Goal: Task Accomplishment & Management: Manage account settings

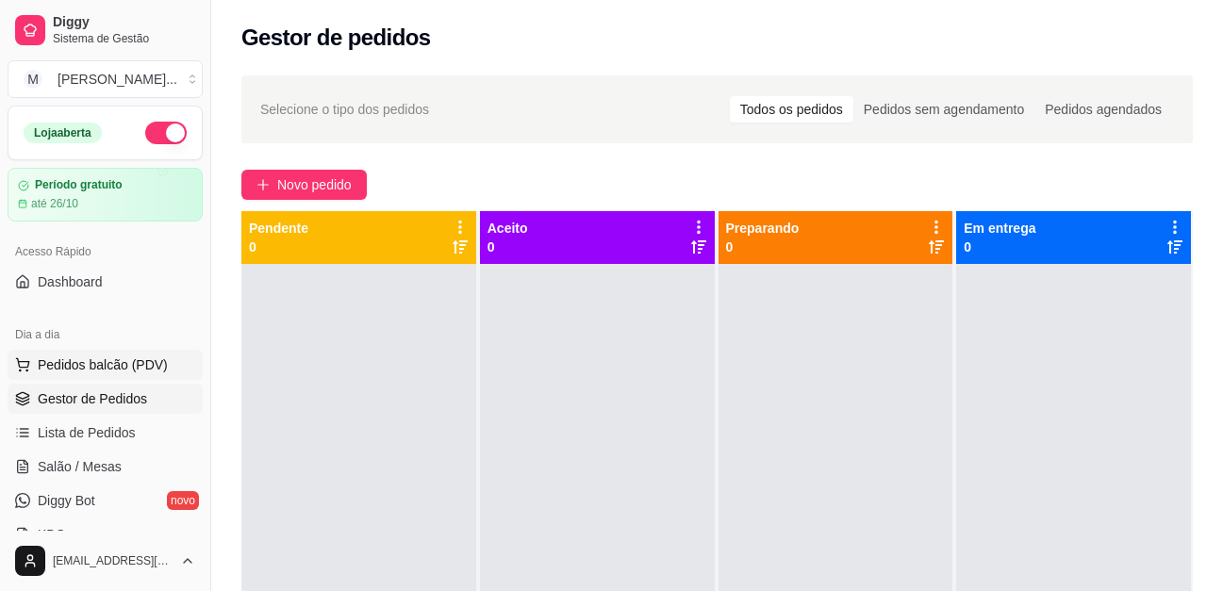
click at [126, 368] on span "Pedidos balcão (PDV)" at bounding box center [103, 365] width 130 height 19
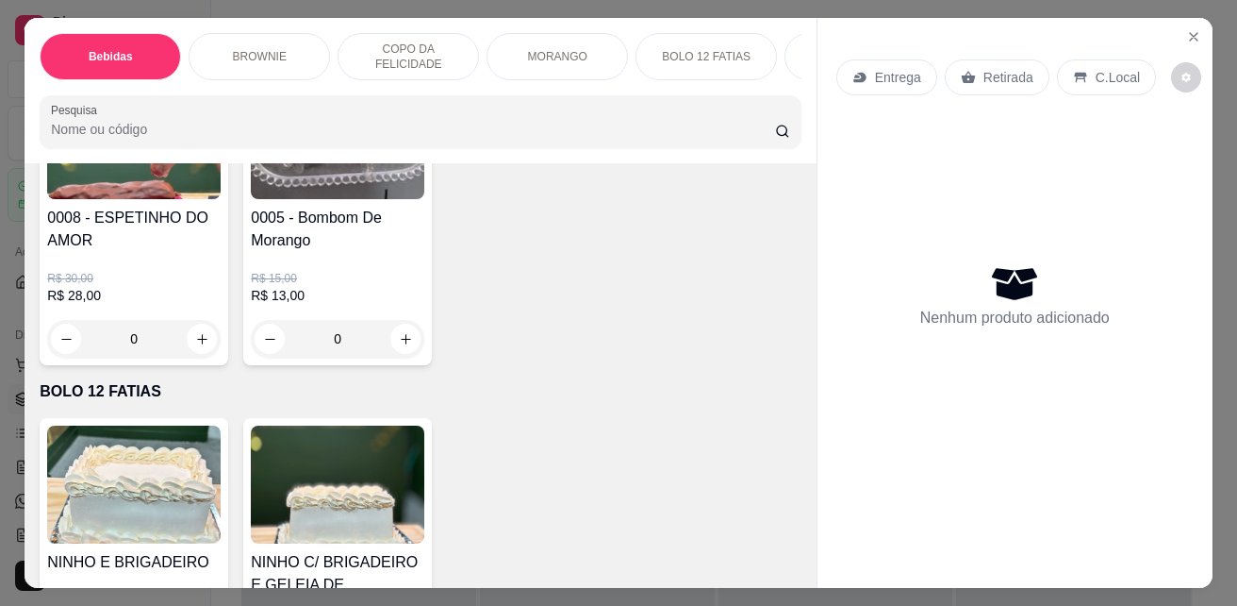
scroll to position [2924, 0]
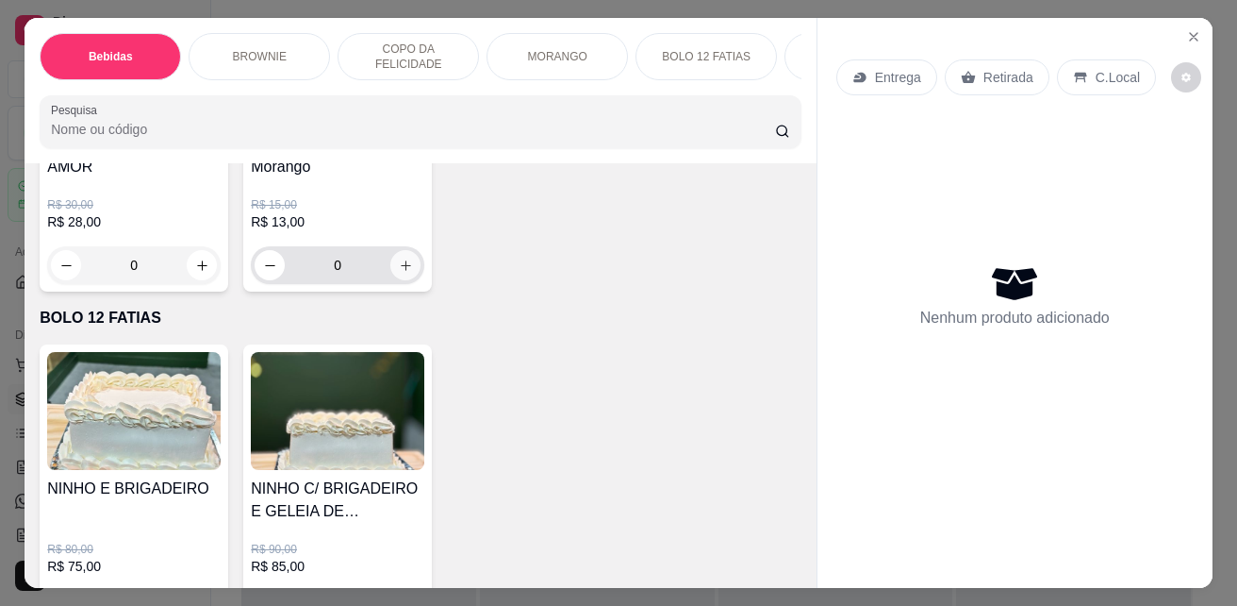
click at [390, 269] on button "increase-product-quantity" at bounding box center [405, 265] width 30 height 30
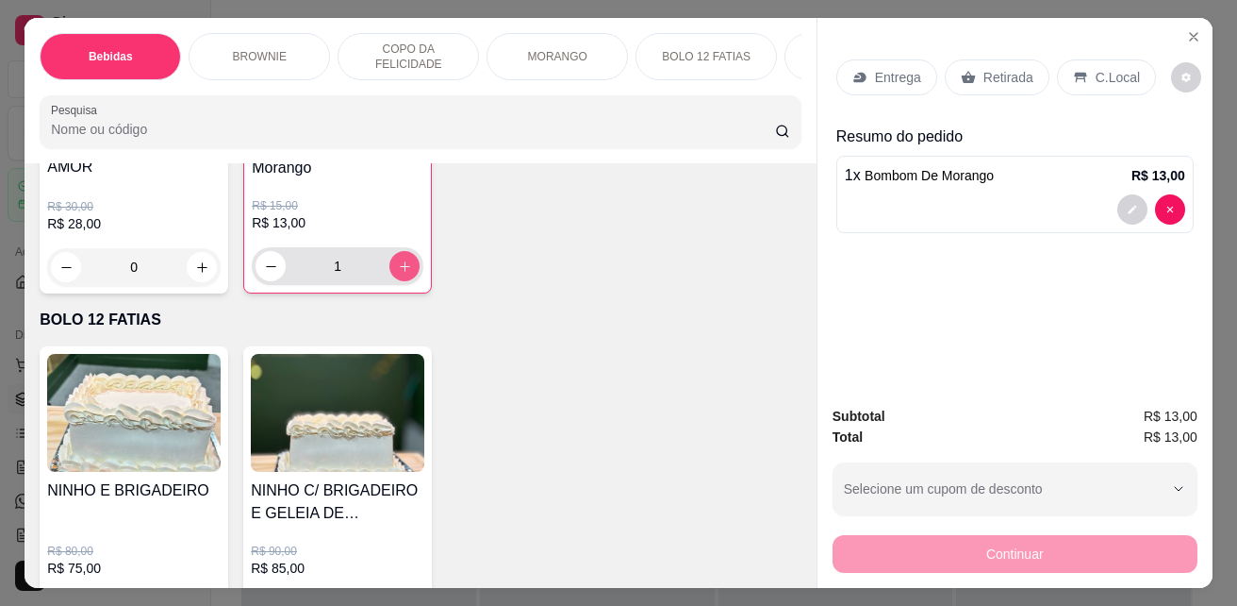
type input "1"
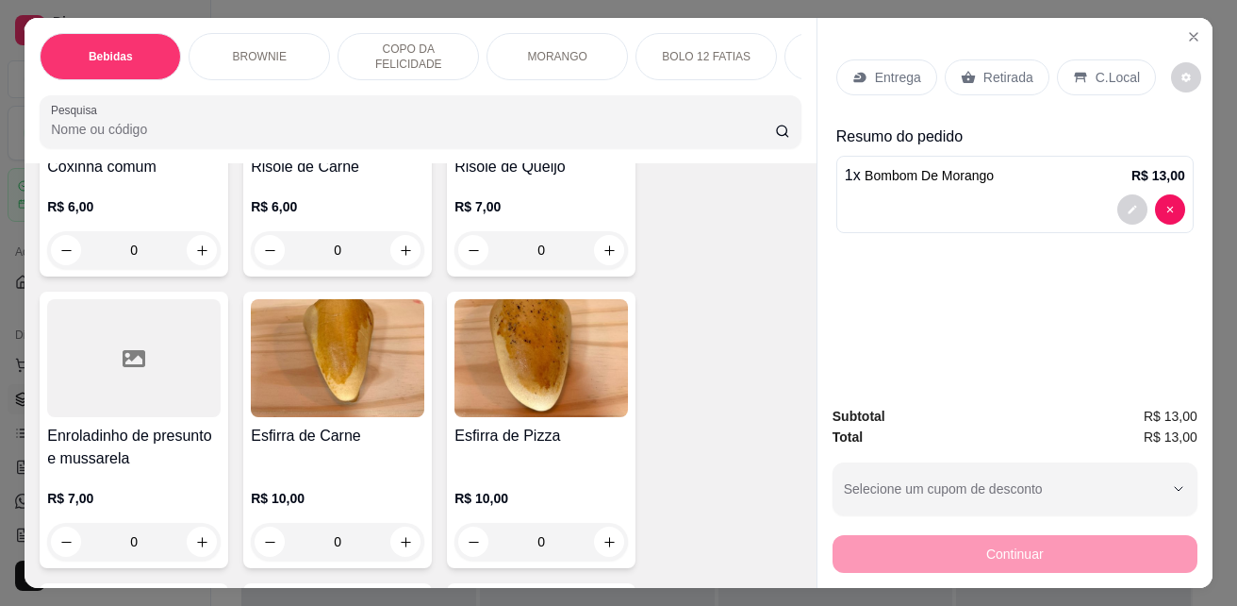
scroll to position [3867, 0]
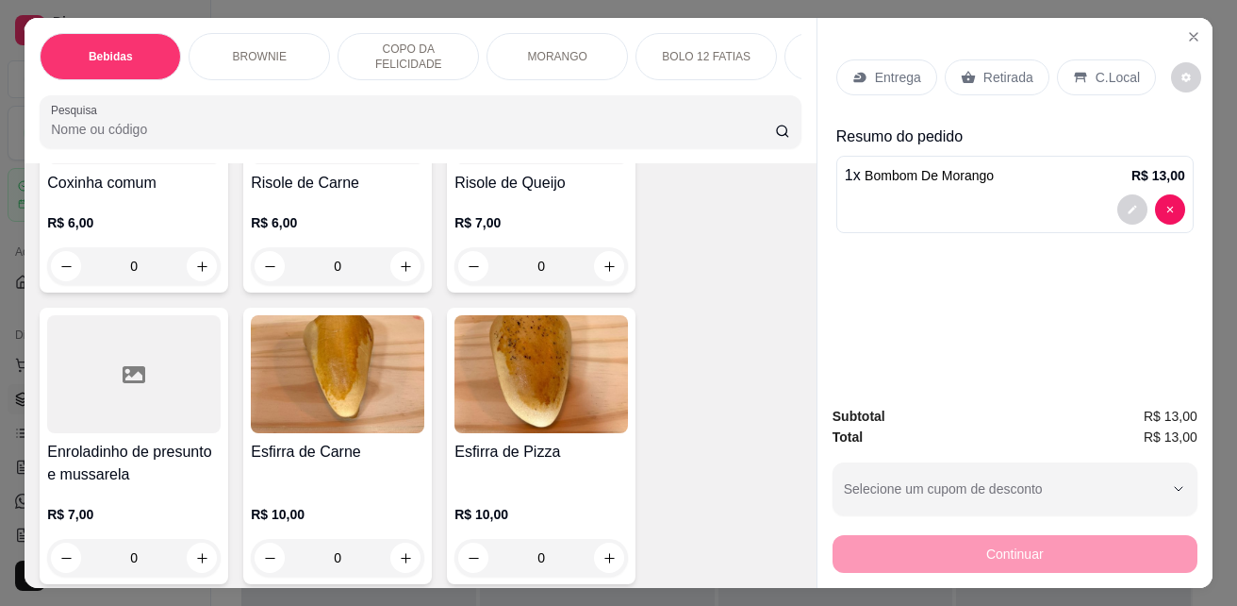
click at [312, 425] on img at bounding box center [338, 374] width 174 height 118
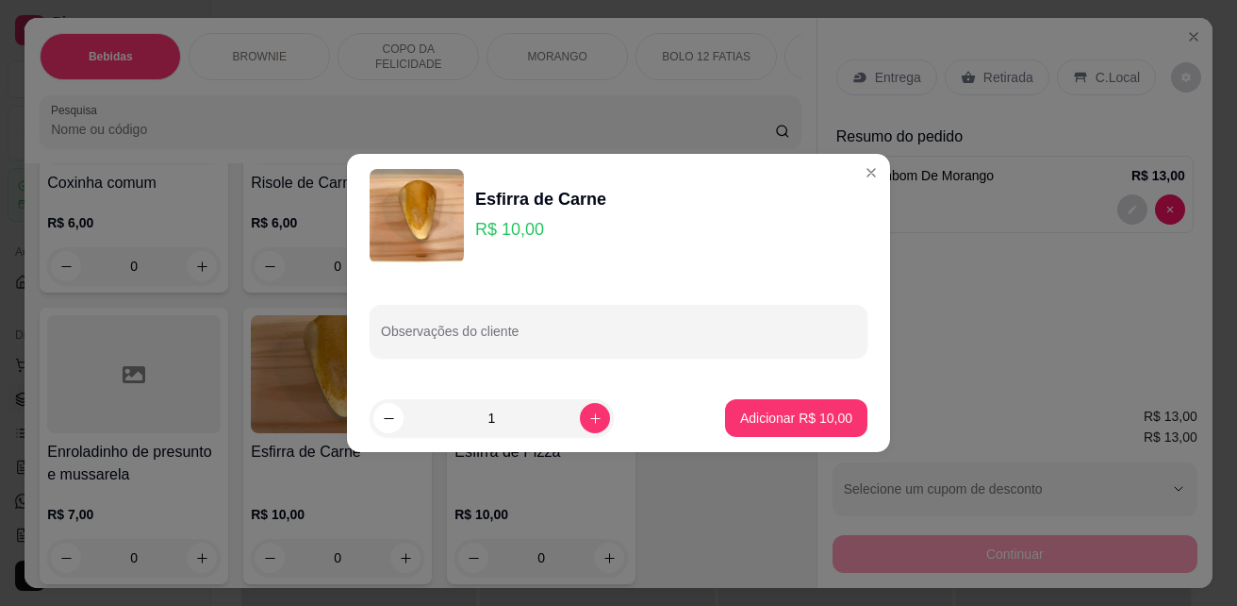
click at [389, 374] on div "Observações do cliente" at bounding box center [618, 331] width 543 height 106
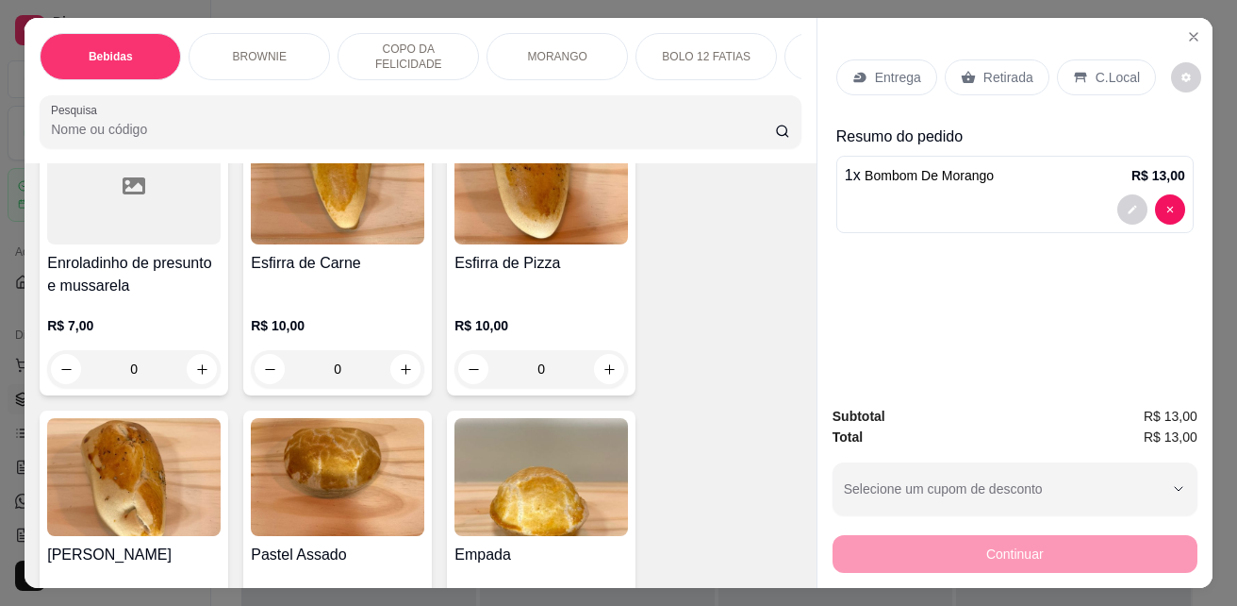
scroll to position [4150, 0]
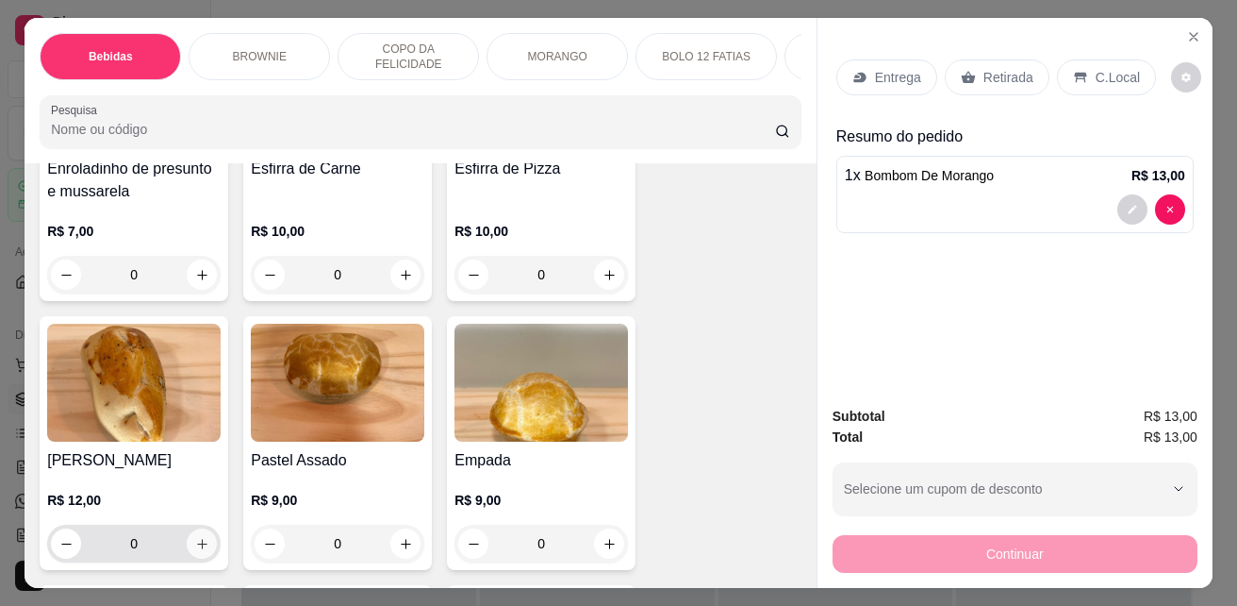
click at [195, 551] on icon "increase-product-quantity" at bounding box center [202, 544] width 14 height 14
type input "1"
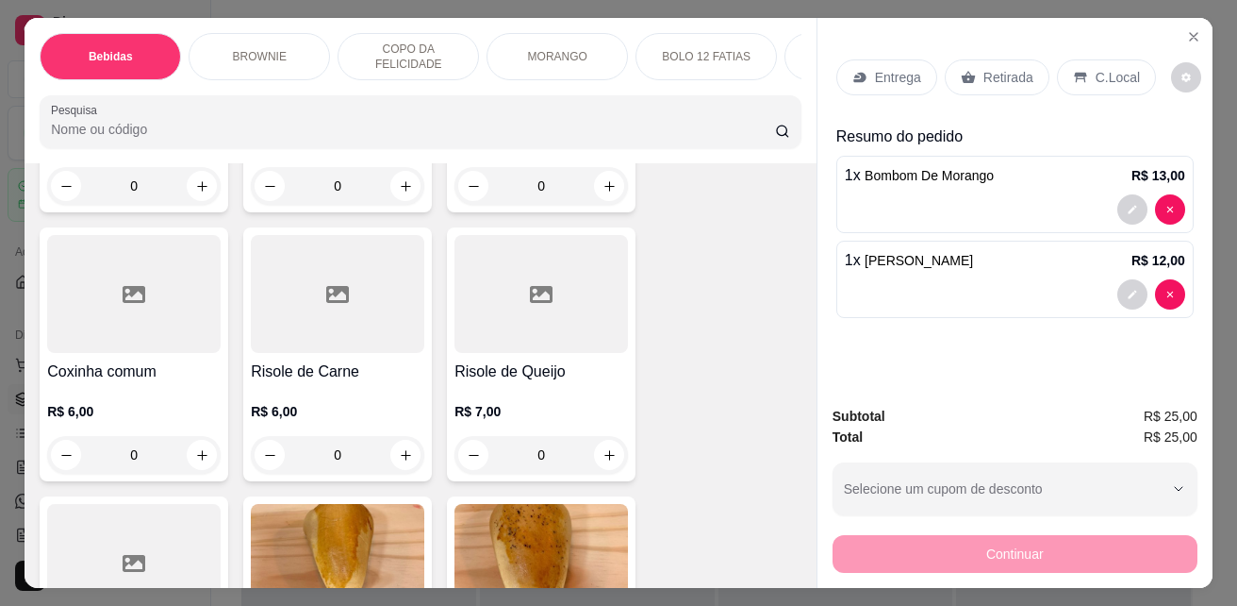
scroll to position [3113, 0]
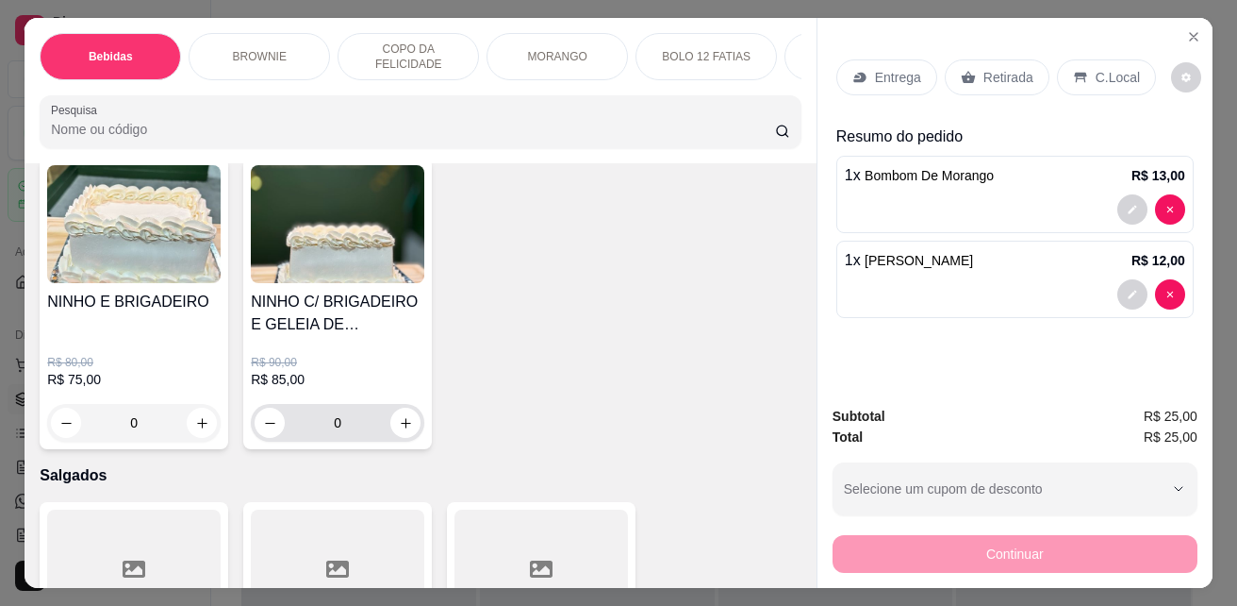
drag, startPoint x: 324, startPoint y: 422, endPoint x: 657, endPoint y: 420, distance: 333.0
click at [642, 425] on div "NINHO E BRIGADEIRO R$ 80,00 R$ 75,00 0 NINHO C/ BRIGADEIRO E GELEIA DE MORANGO …" at bounding box center [421, 303] width 762 height 291
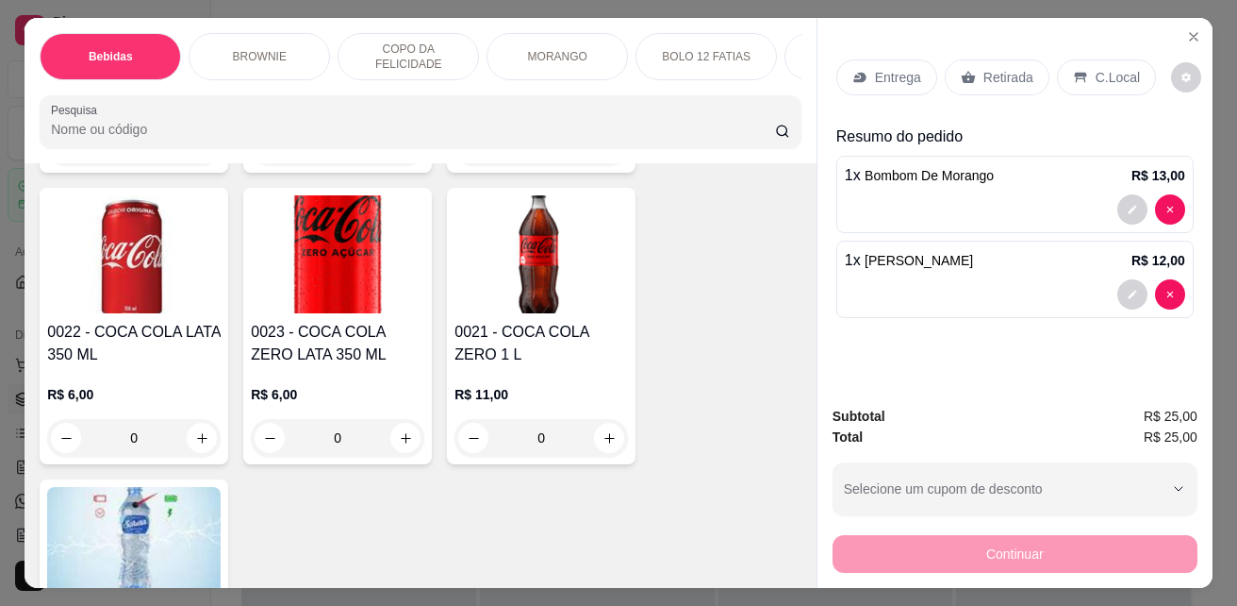
scroll to position [755, 0]
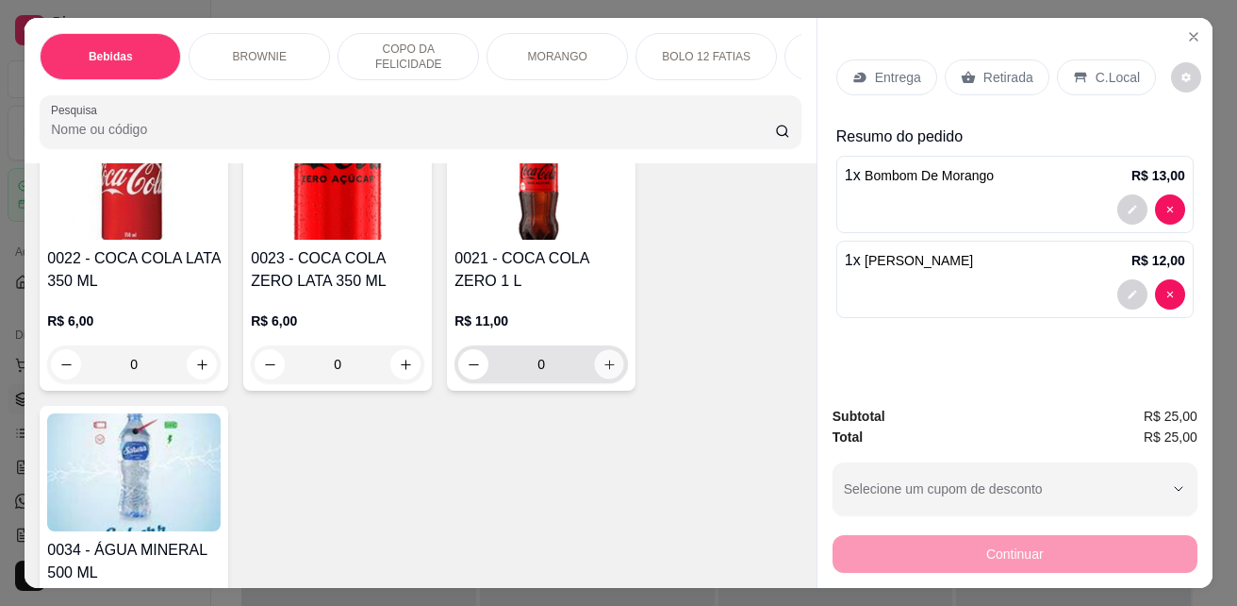
click at [609, 366] on icon "increase-product-quantity" at bounding box center [610, 364] width 14 height 14
type input "1"
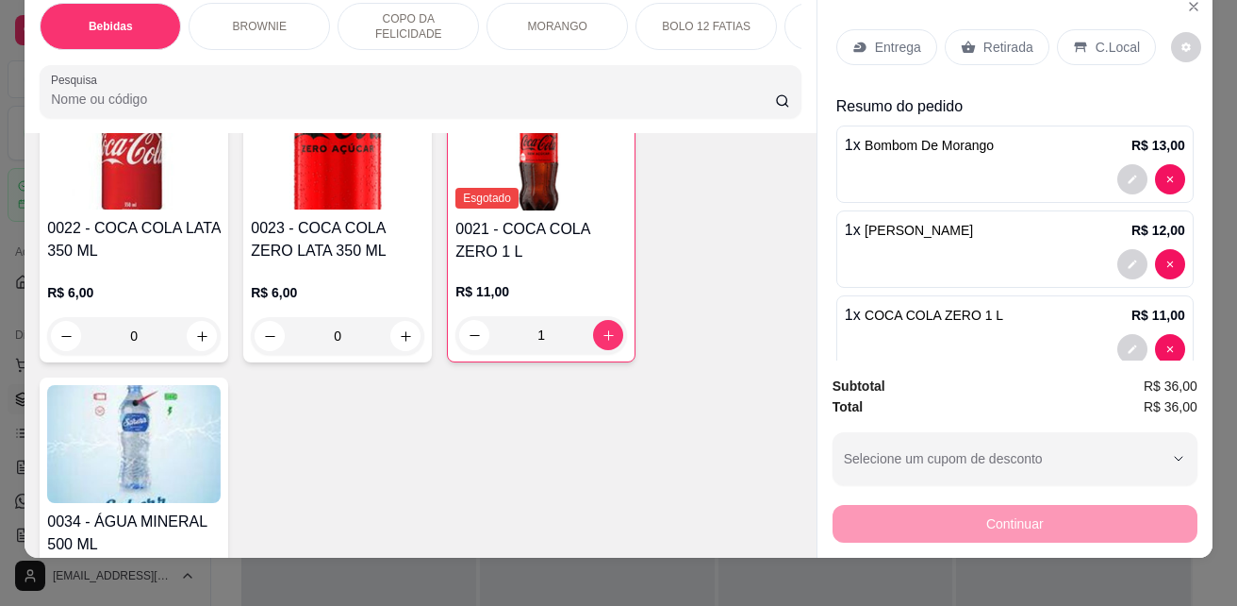
scroll to position [0, 0]
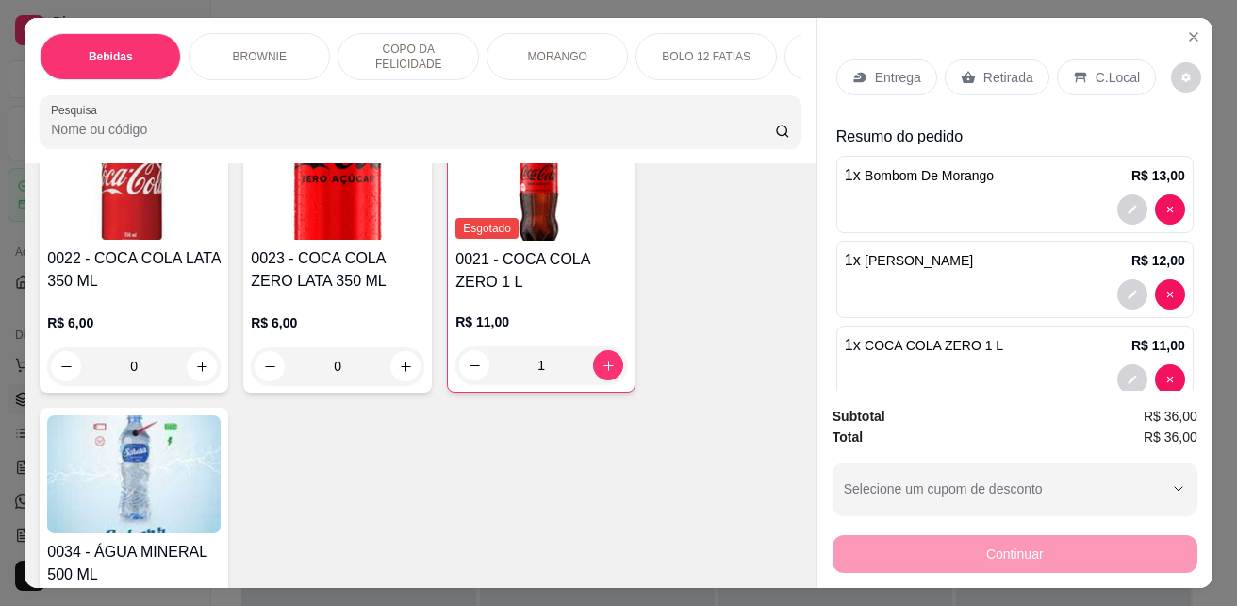
click at [1096, 68] on p "C.Local" at bounding box center [1118, 77] width 44 height 19
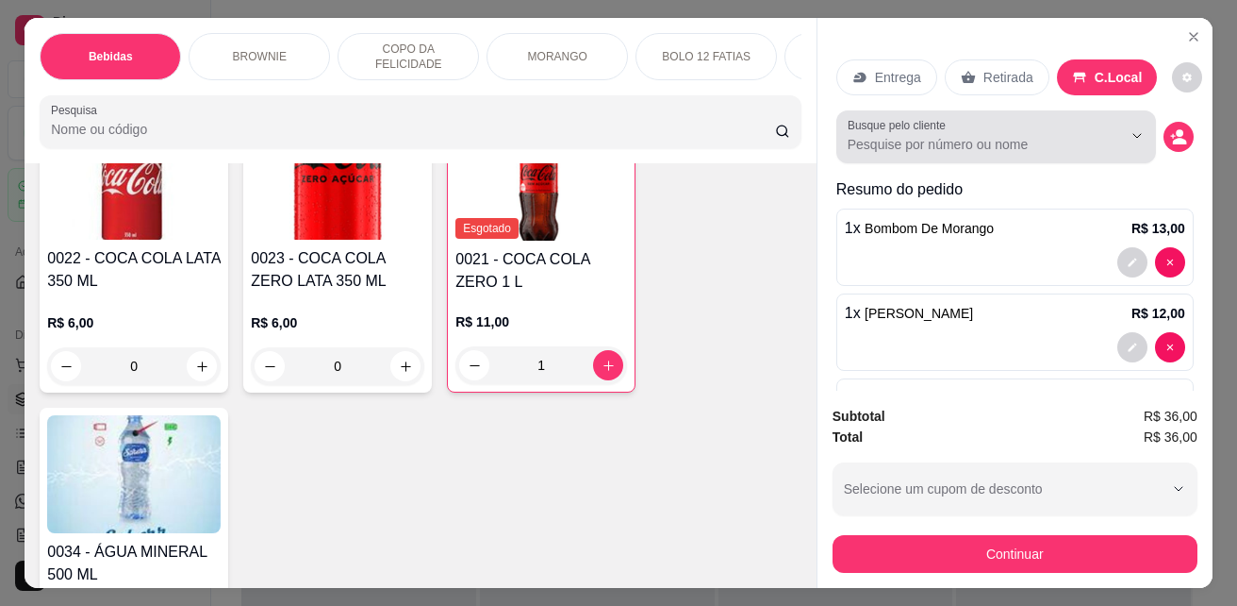
click at [1057, 126] on div at bounding box center [996, 137] width 297 height 38
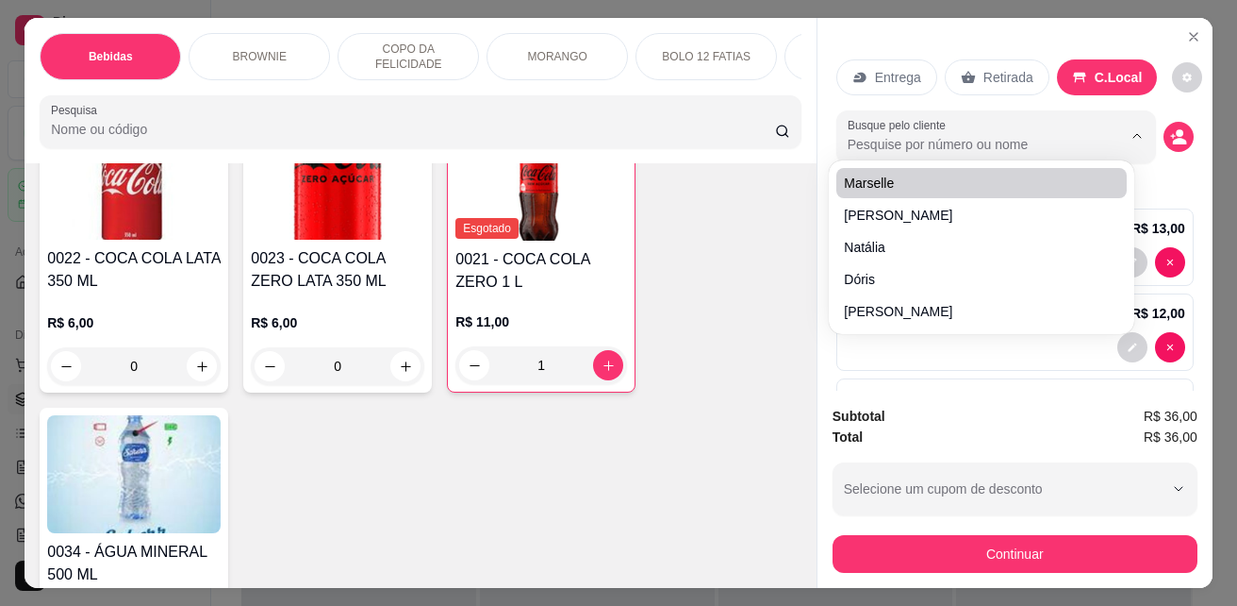
click at [1092, 134] on div at bounding box center [1122, 136] width 60 height 36
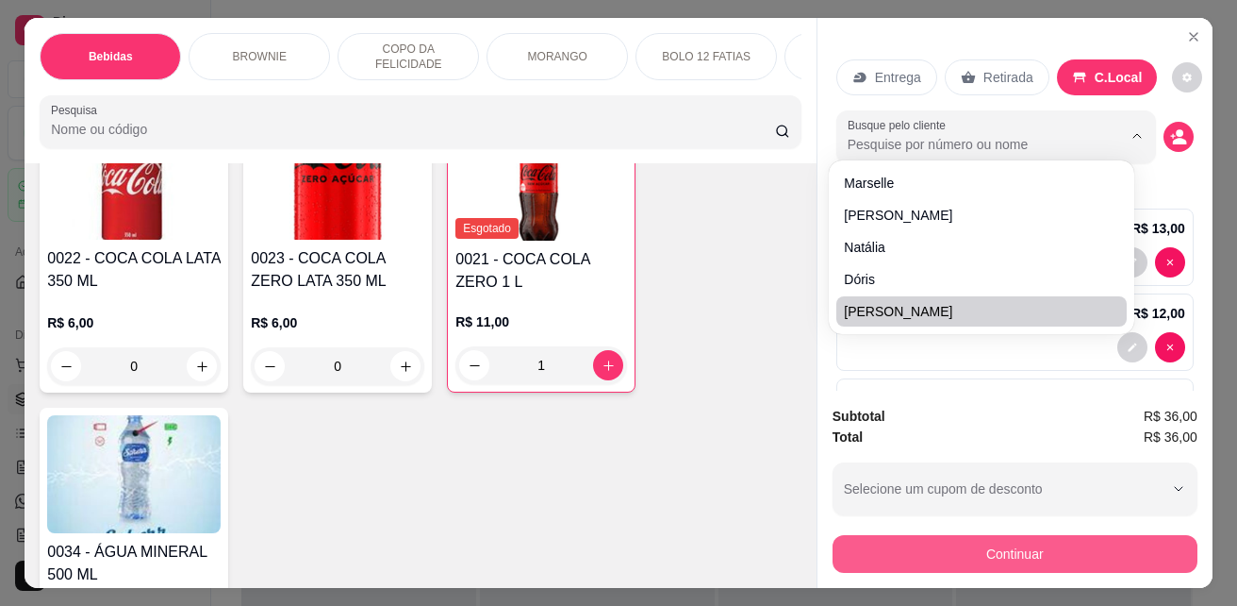
click at [944, 545] on button "Continuar" at bounding box center [1015, 554] width 365 height 38
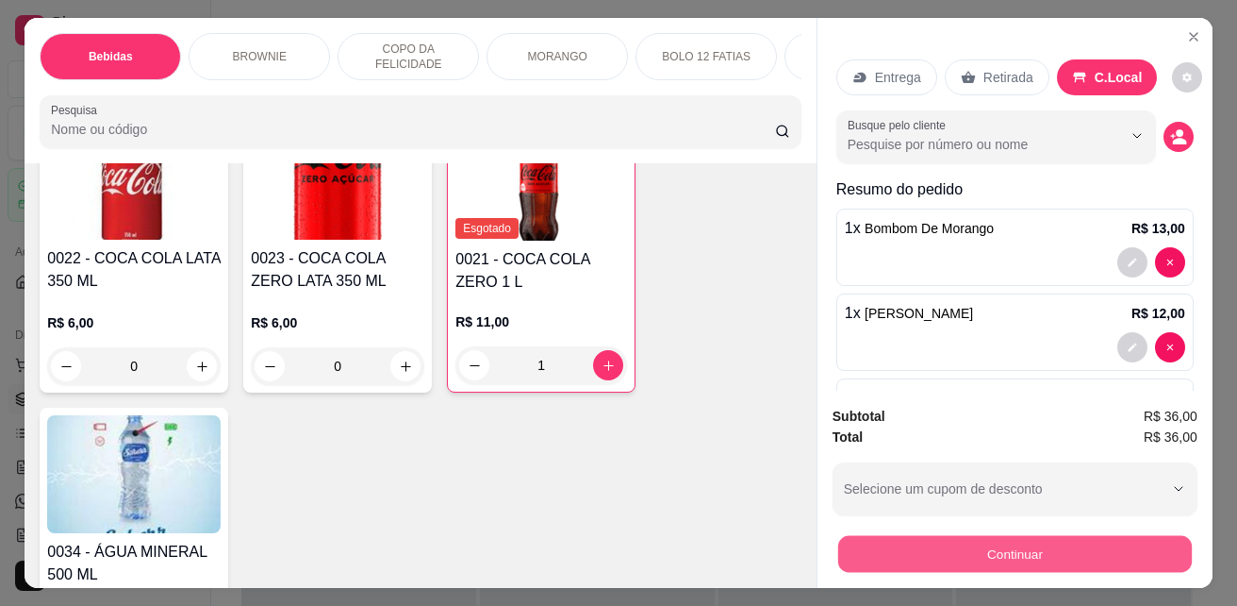
click at [924, 550] on button "Continuar" at bounding box center [1015, 553] width 354 height 37
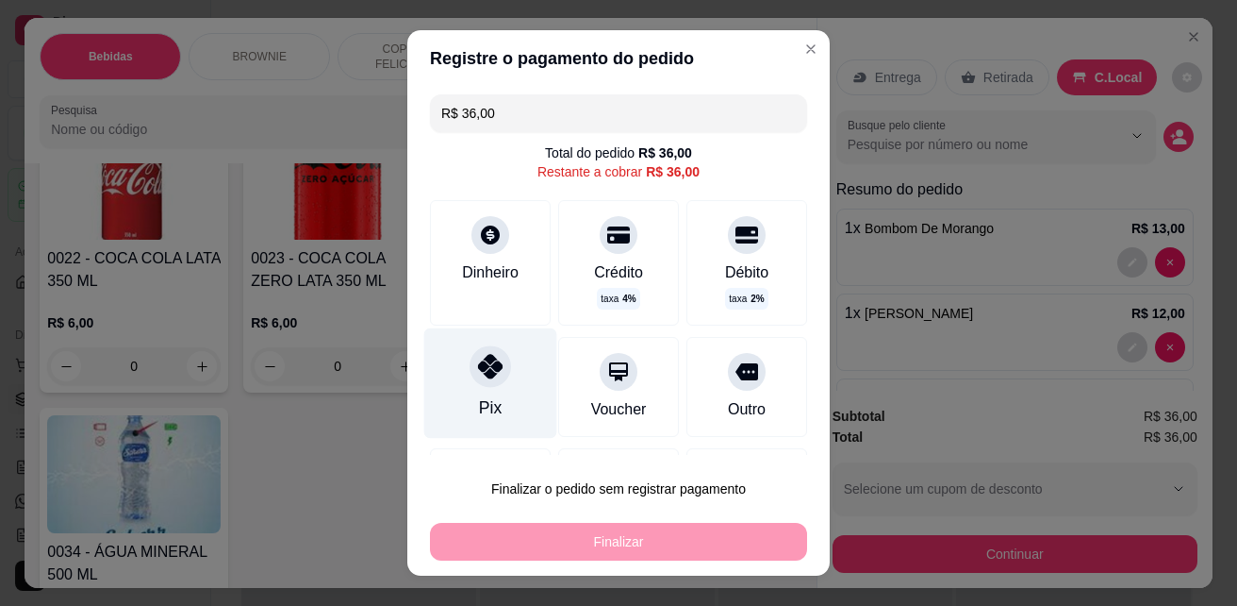
click at [499, 367] on div at bounding box center [491, 367] width 42 height 42
type input "R$ 0,00"
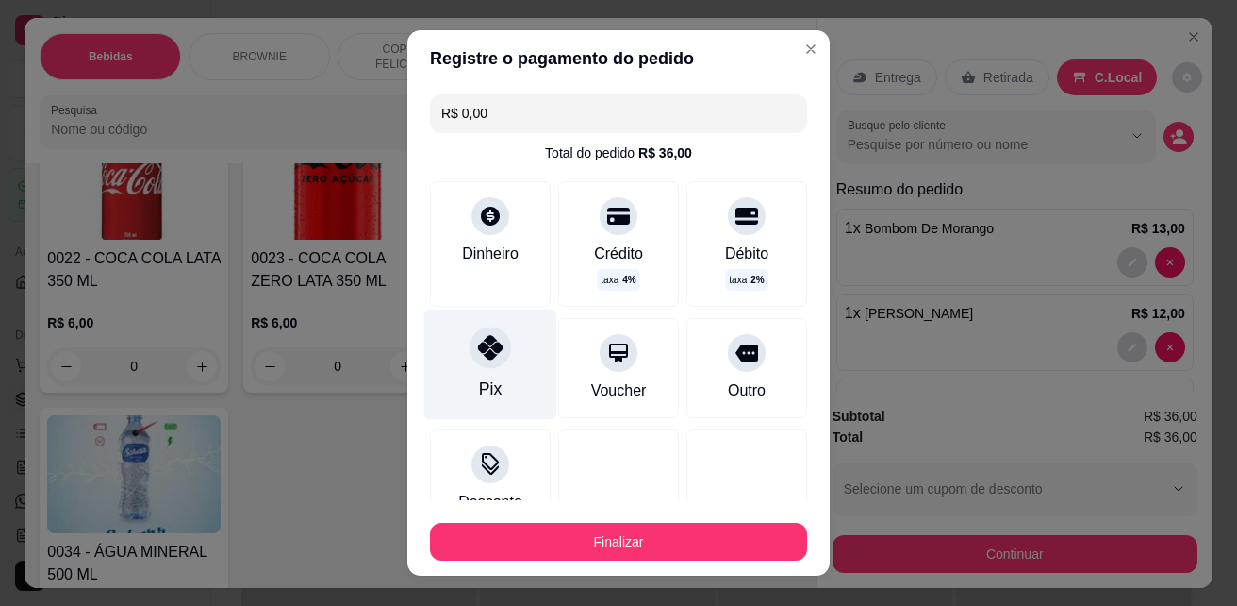
click at [499, 365] on div "Pix" at bounding box center [490, 364] width 133 height 110
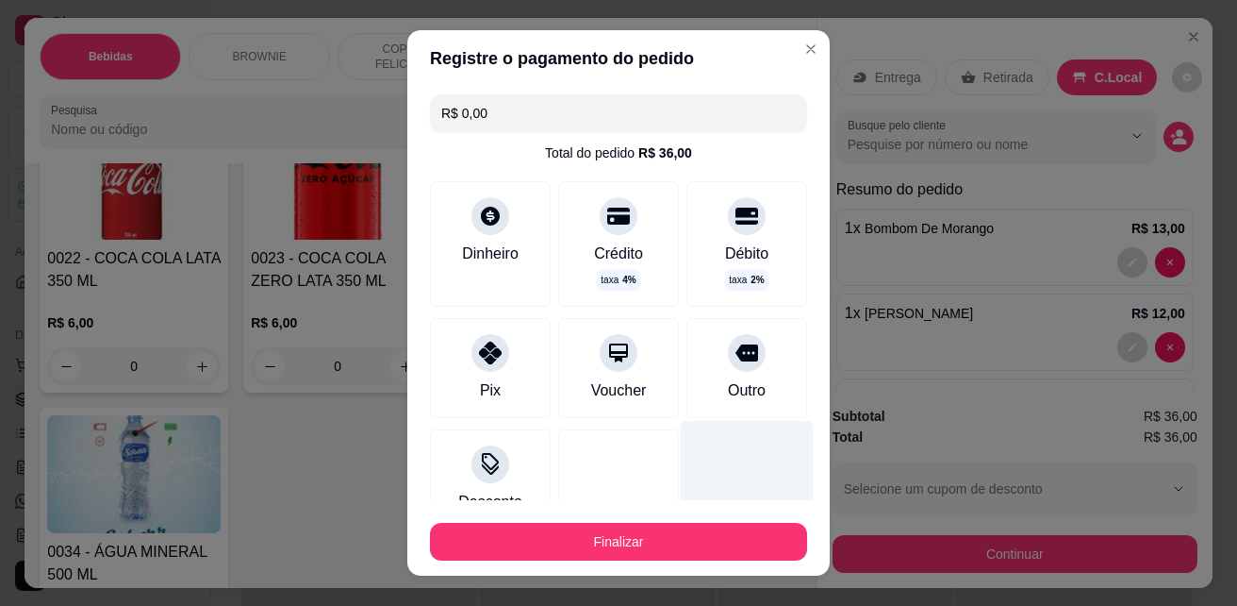
scroll to position [135, 0]
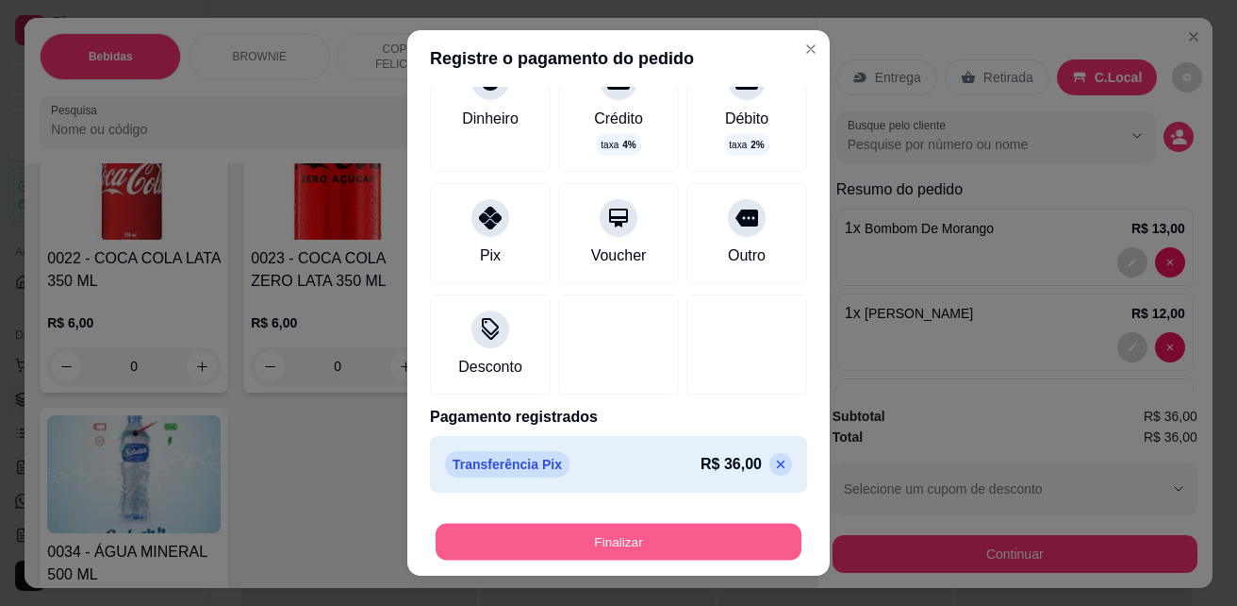
click at [629, 537] on button "Finalizar" at bounding box center [619, 541] width 366 height 37
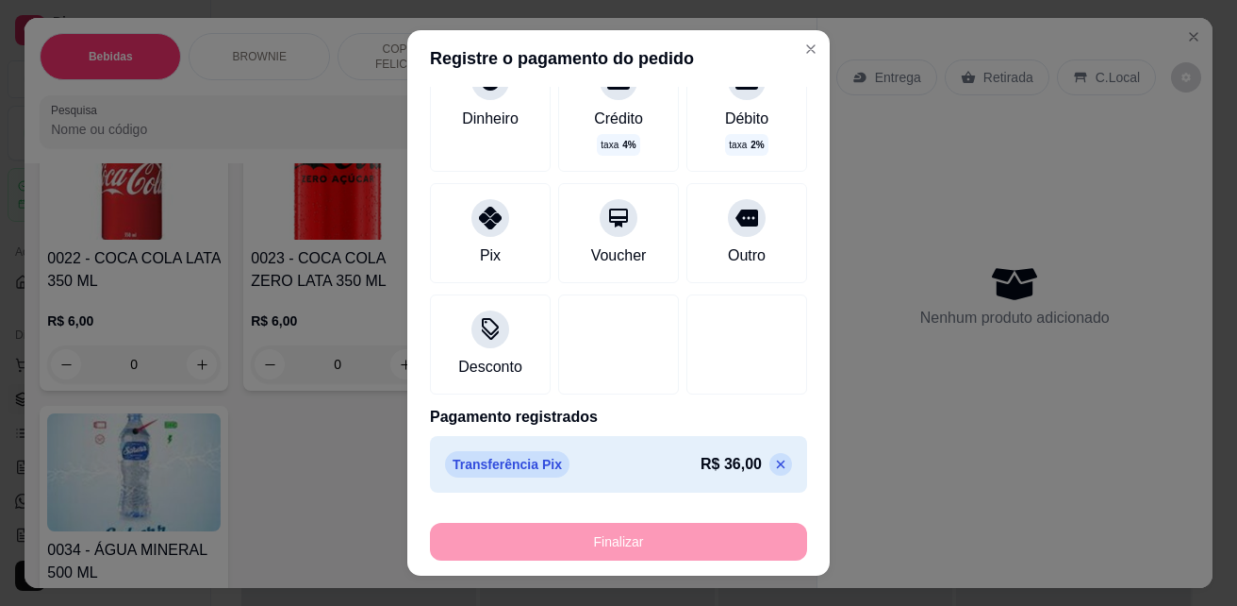
type input "0"
type input "-R$ 36,00"
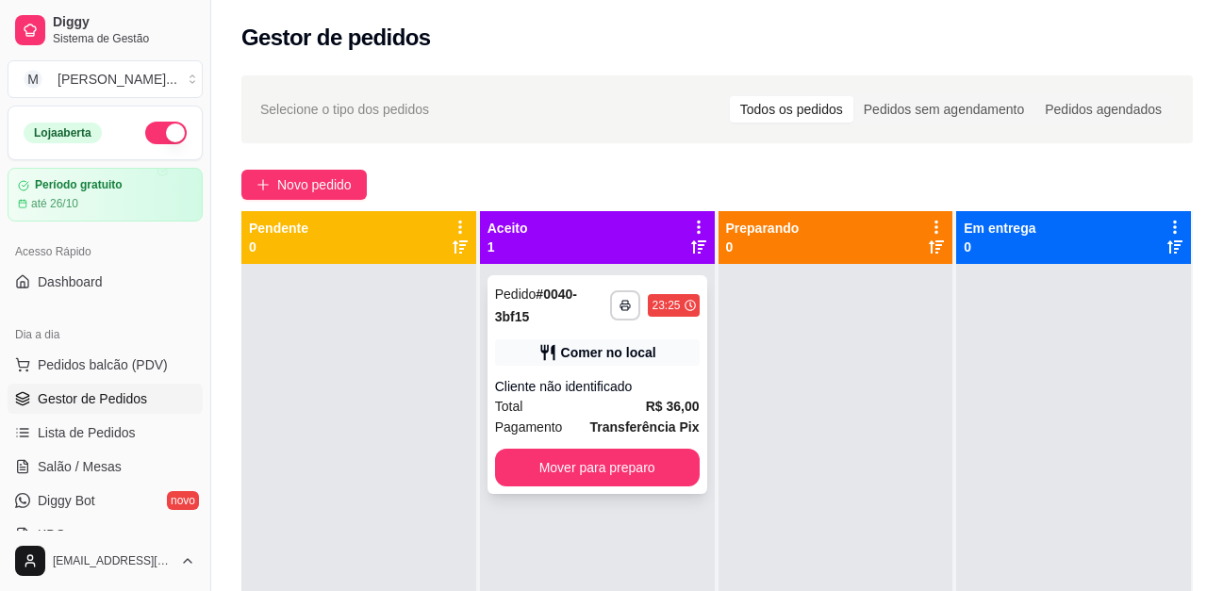
click at [587, 374] on div "**********" at bounding box center [598, 384] width 220 height 219
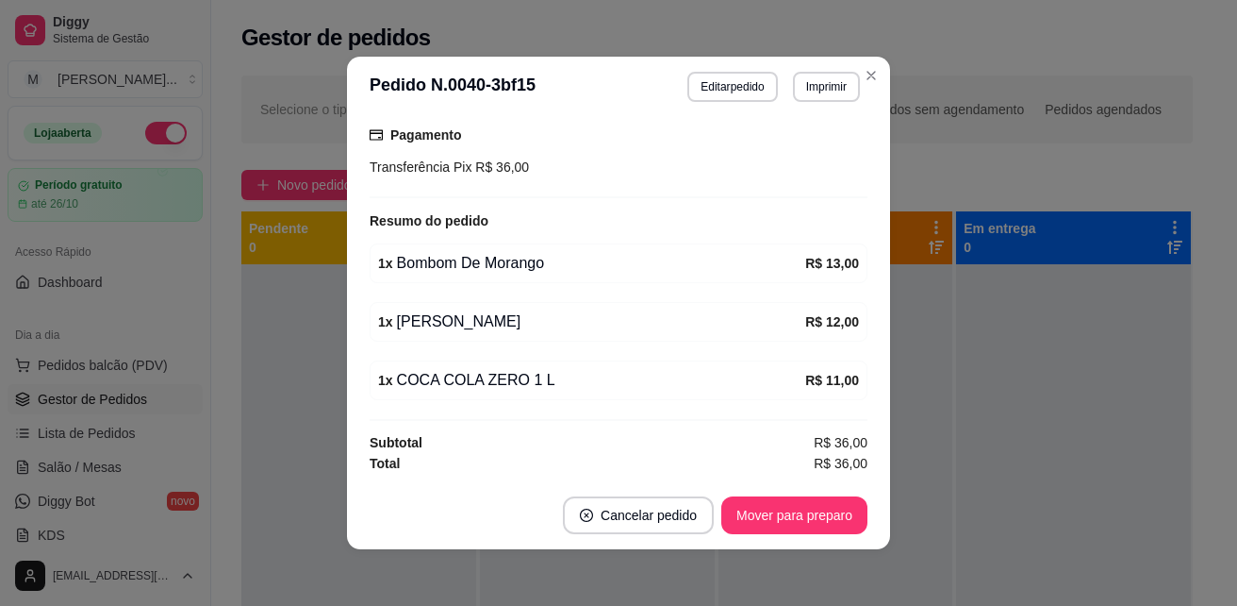
scroll to position [4, 0]
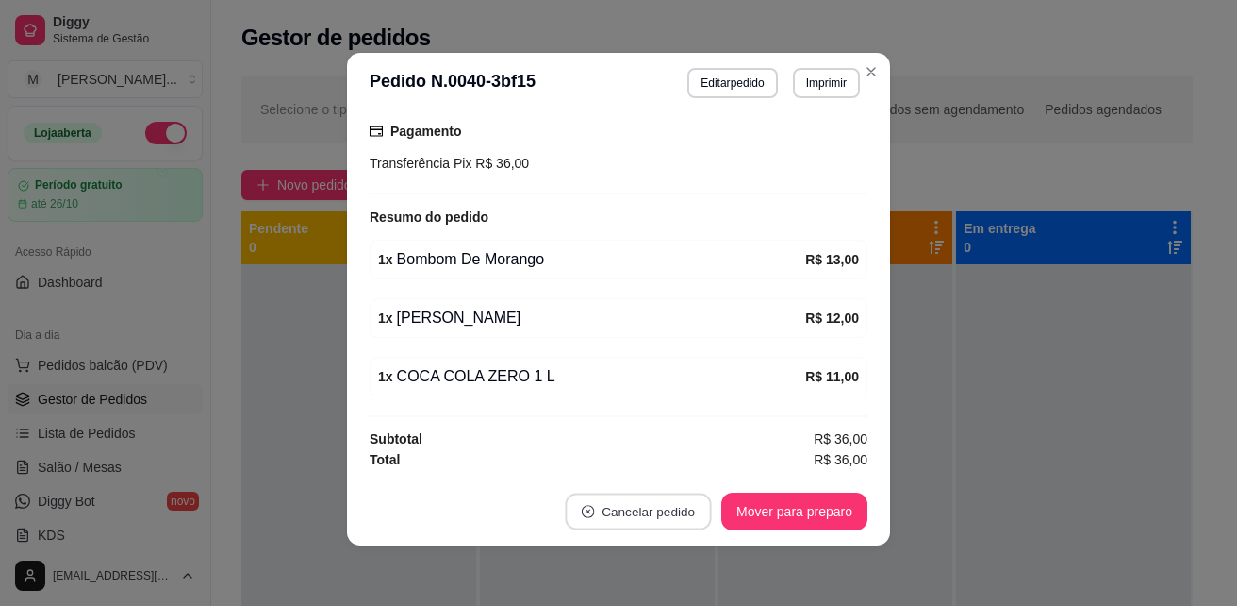
click at [605, 511] on button "Cancelar pedido" at bounding box center [638, 511] width 146 height 37
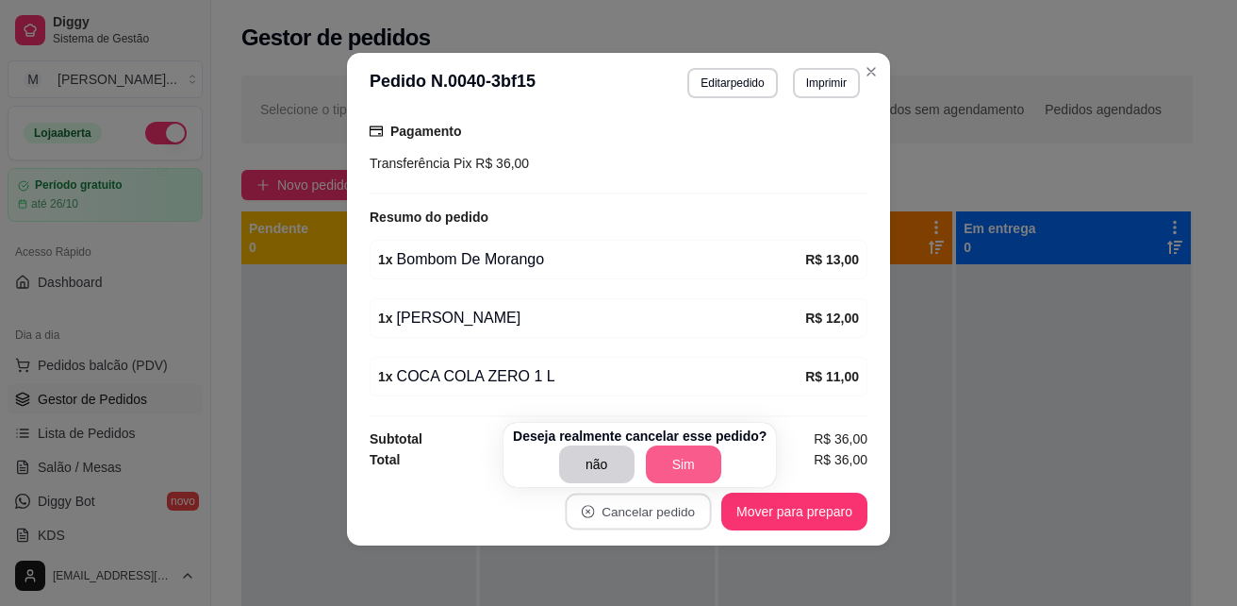
click at [679, 459] on button "Sim" at bounding box center [683, 464] width 75 height 38
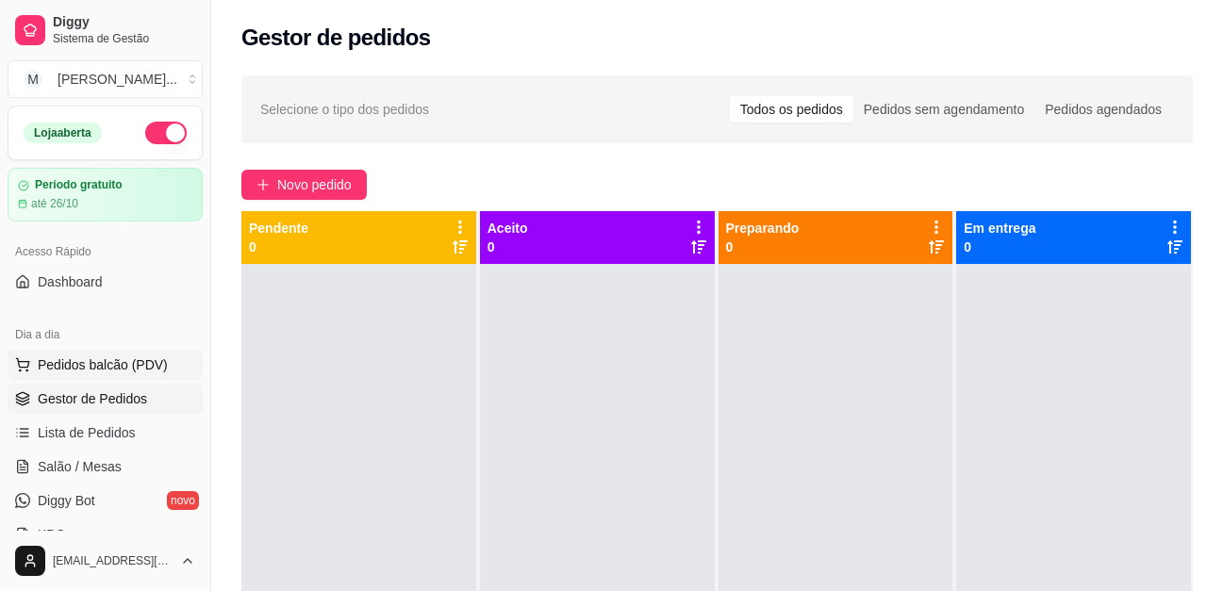
click at [78, 357] on span "Pedidos balcão (PDV)" at bounding box center [103, 365] width 130 height 19
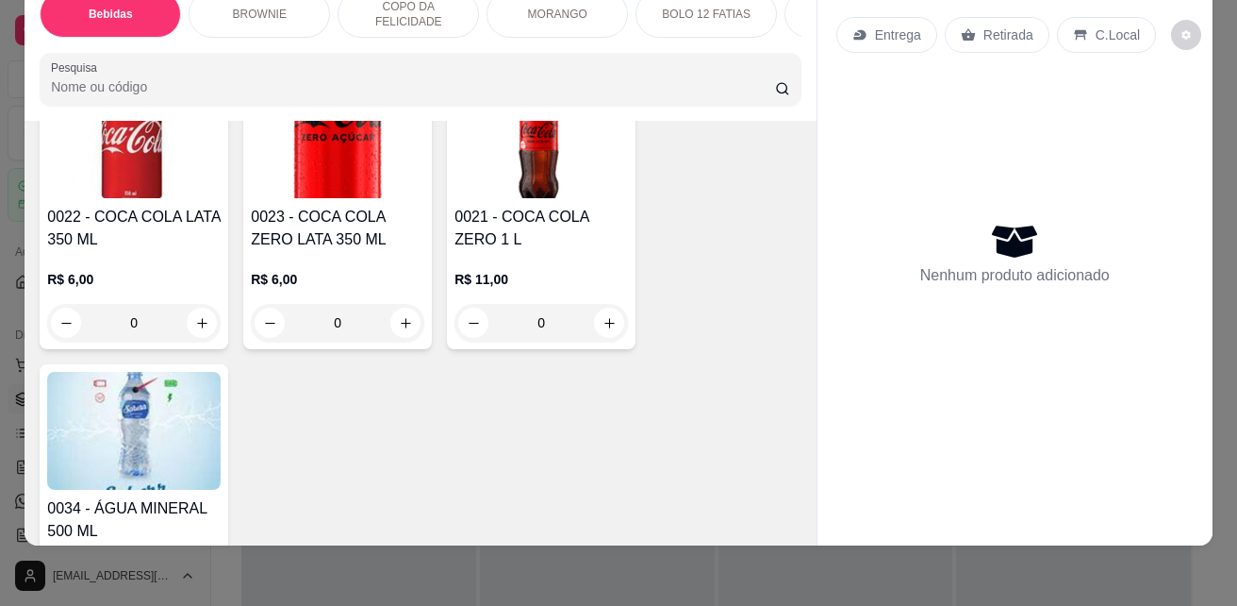
scroll to position [755, 0]
click at [603, 326] on icon "increase-product-quantity" at bounding box center [610, 322] width 14 height 14
type input "1"
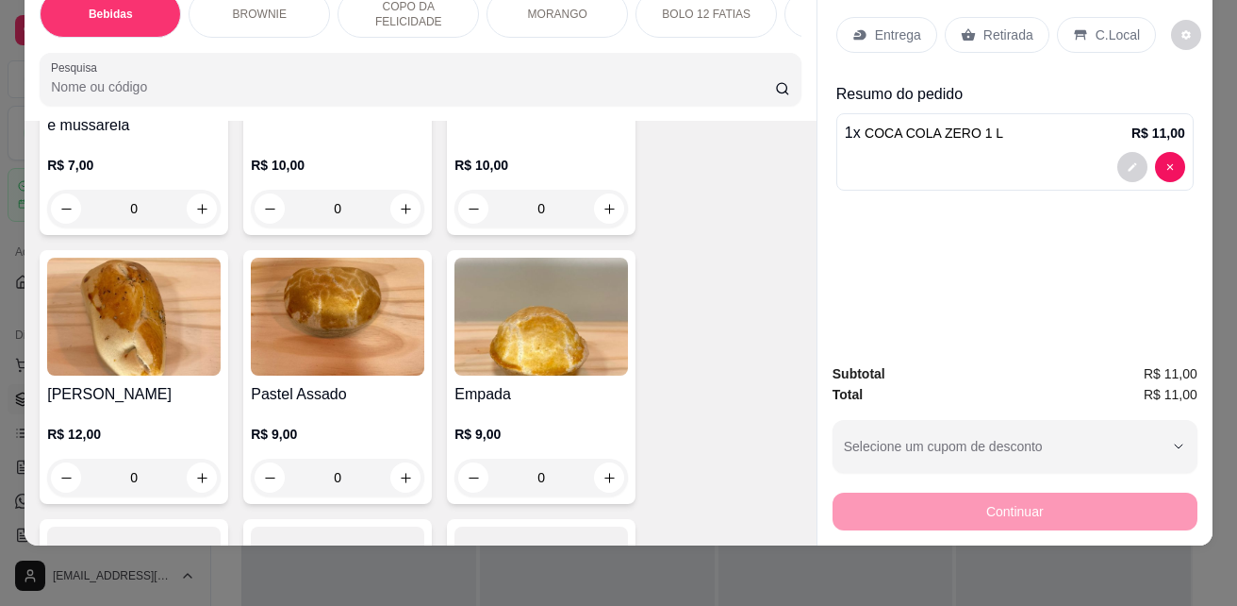
scroll to position [4244, 0]
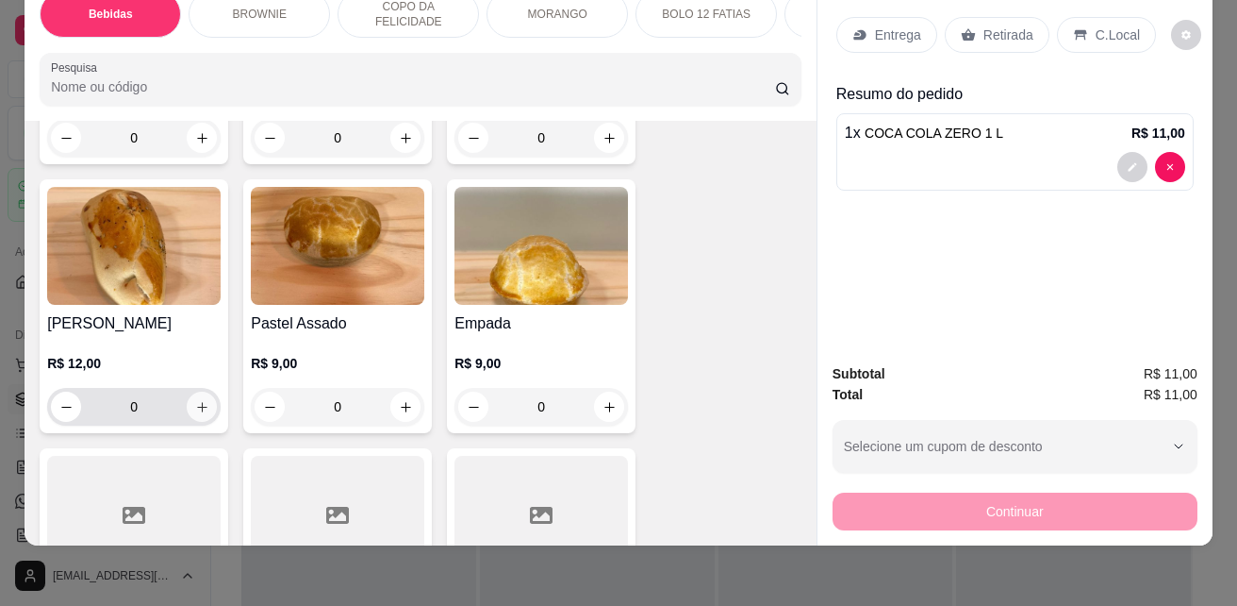
click at [195, 406] on icon "increase-product-quantity" at bounding box center [202, 407] width 14 height 14
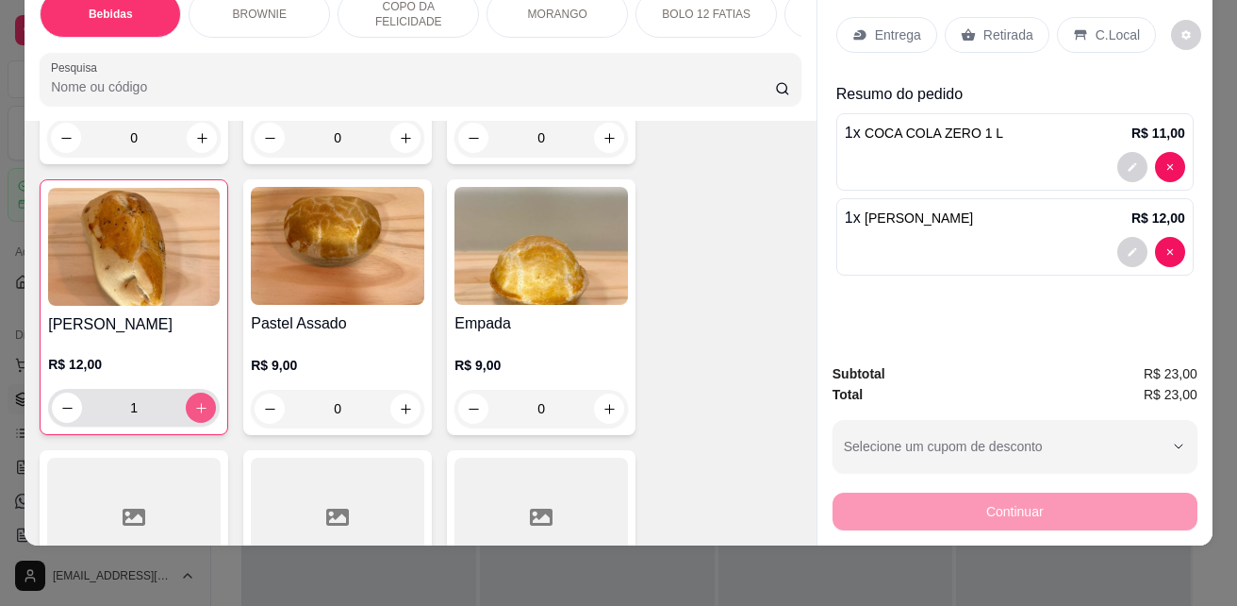
type input "1"
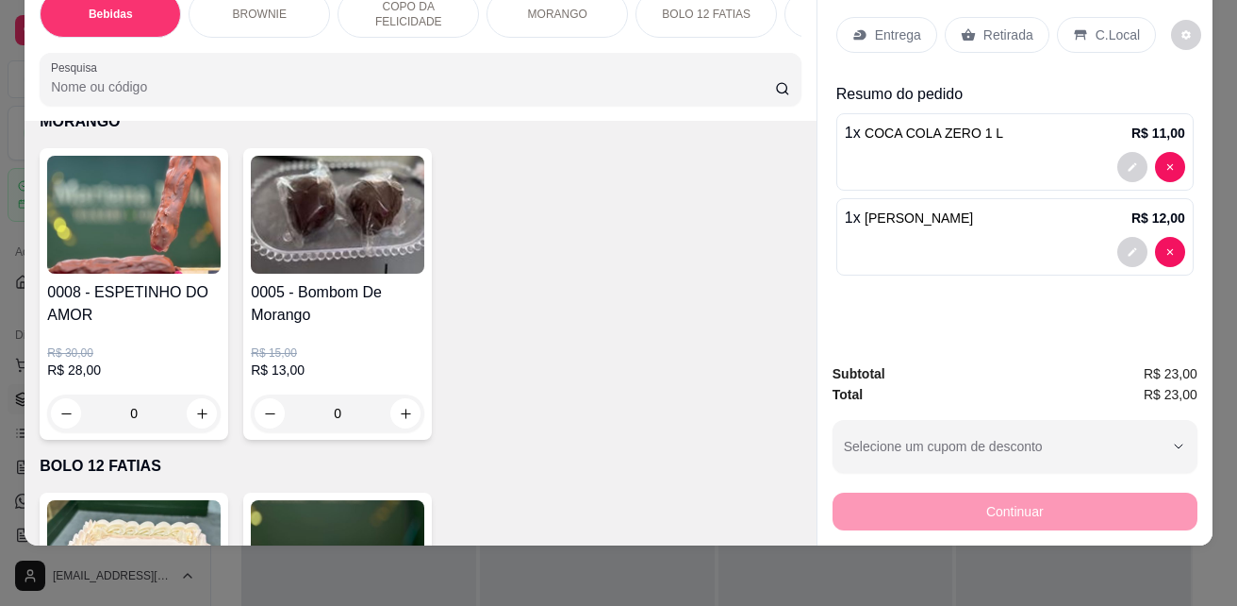
scroll to position [2830, 0]
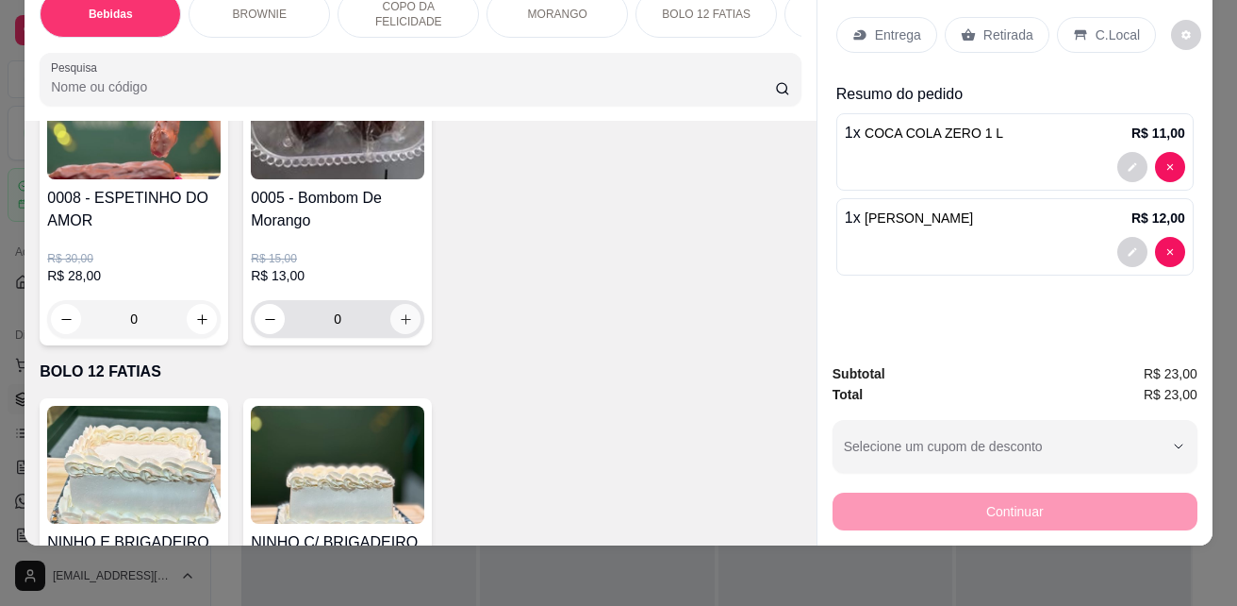
click at [399, 322] on icon "increase-product-quantity" at bounding box center [406, 319] width 14 height 14
type input "1"
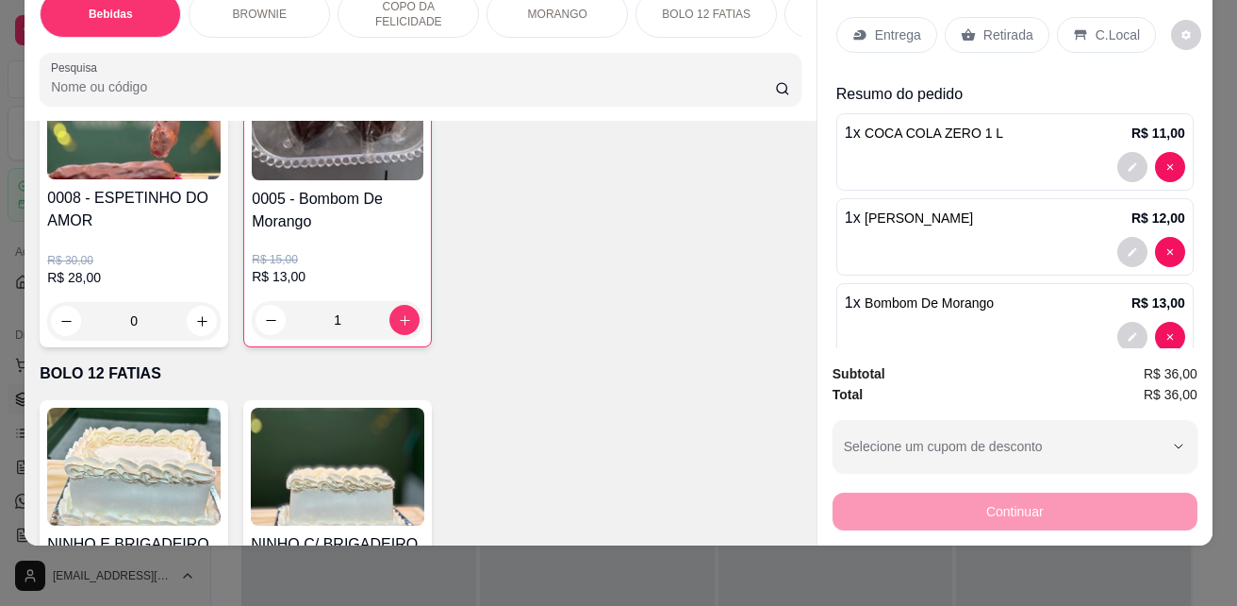
drag, startPoint x: 1115, startPoint y: 24, endPoint x: 1135, endPoint y: 246, distance: 223.5
click at [1115, 25] on p "C.Local" at bounding box center [1118, 34] width 44 height 19
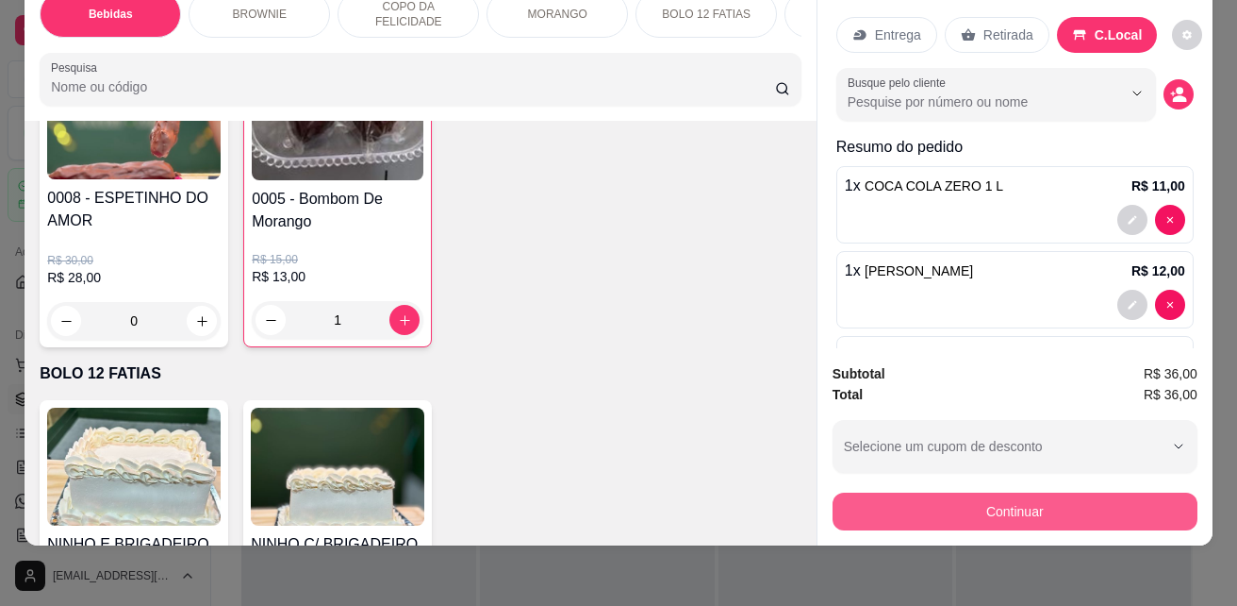
click at [966, 500] on button "Continuar" at bounding box center [1015, 511] width 365 height 38
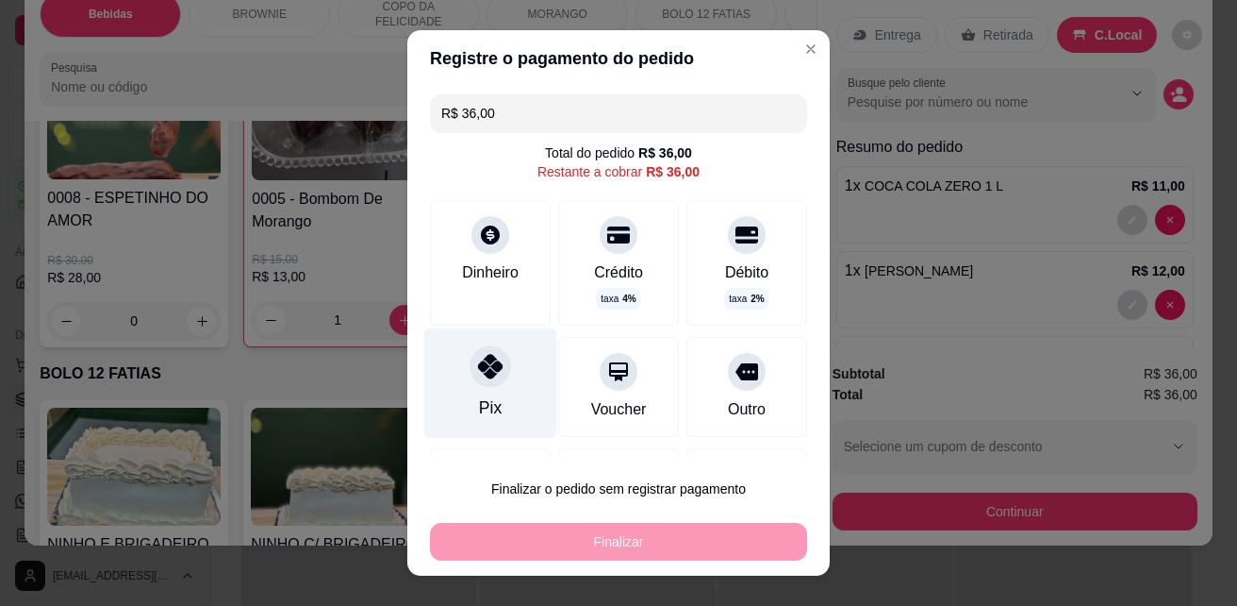
click at [490, 380] on div at bounding box center [491, 367] width 42 height 42
type input "R$ 0,00"
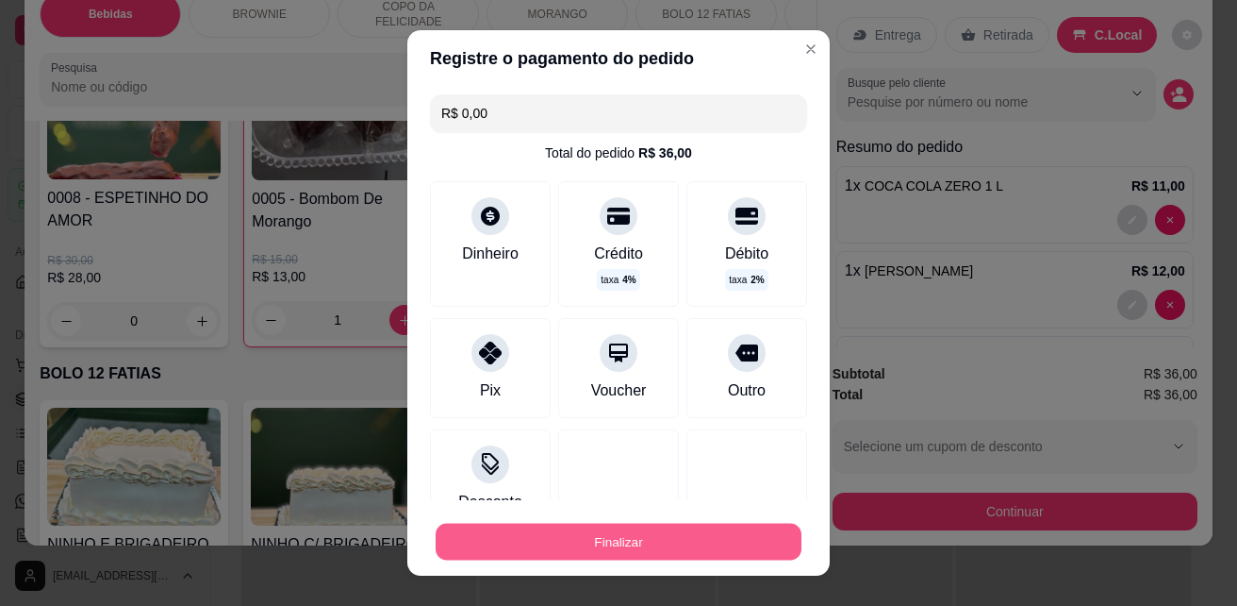
click at [594, 534] on button "Finalizar" at bounding box center [619, 541] width 366 height 37
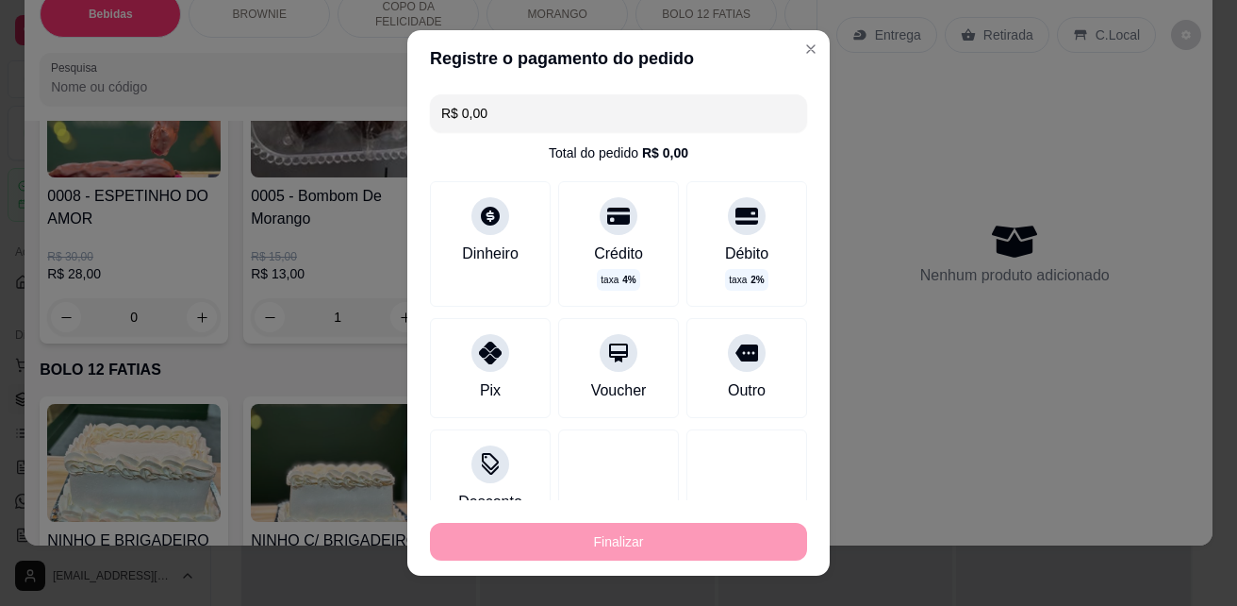
type input "0"
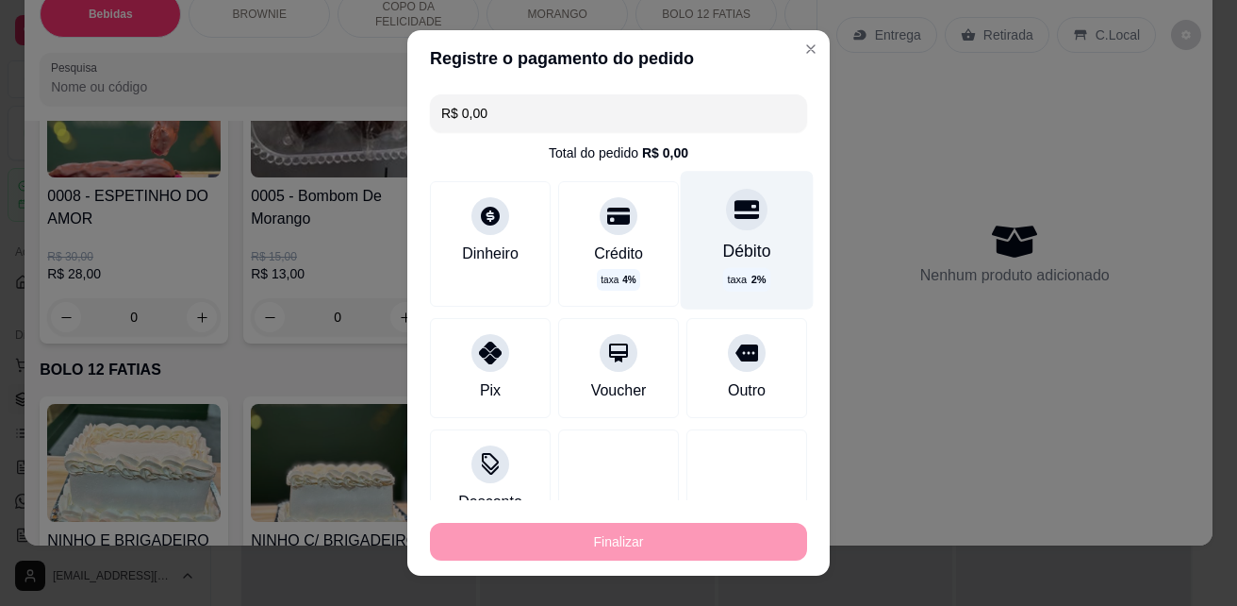
type input "-R$ 36,00"
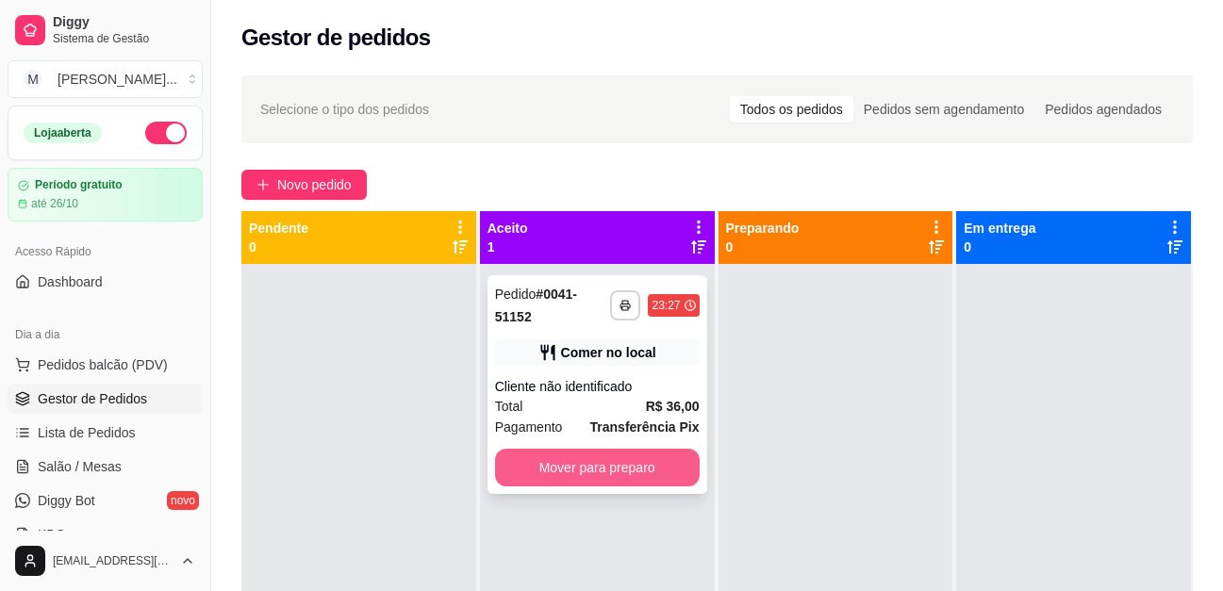
click at [508, 457] on button "Mover para preparo" at bounding box center [597, 468] width 205 height 38
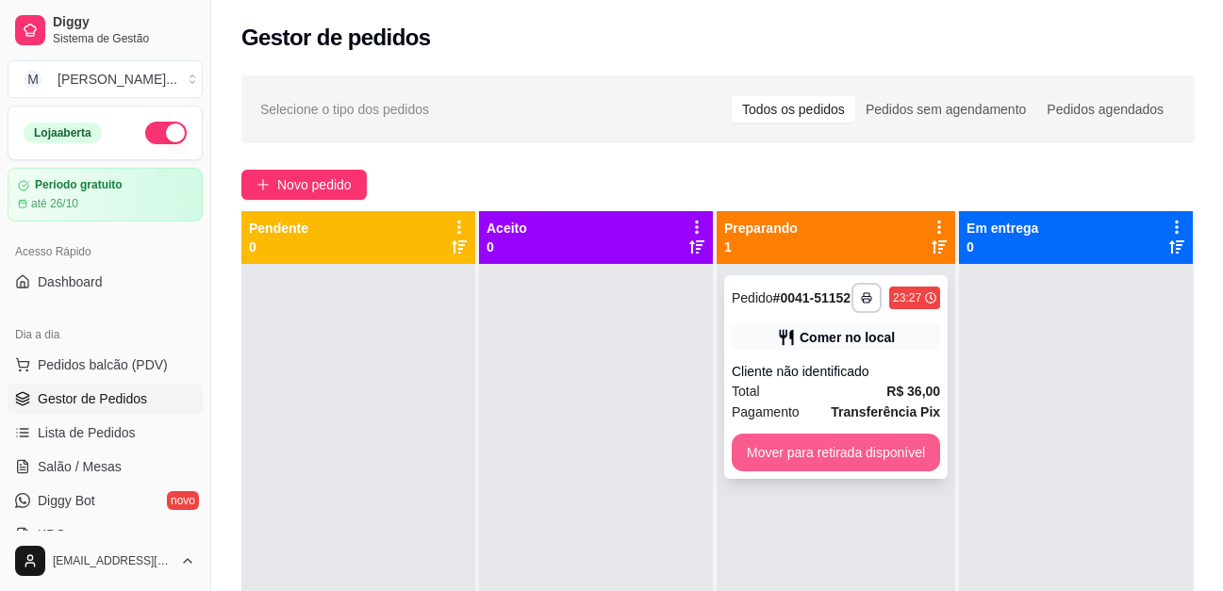
click at [830, 435] on button "Mover para retirada disponível" at bounding box center [836, 453] width 208 height 38
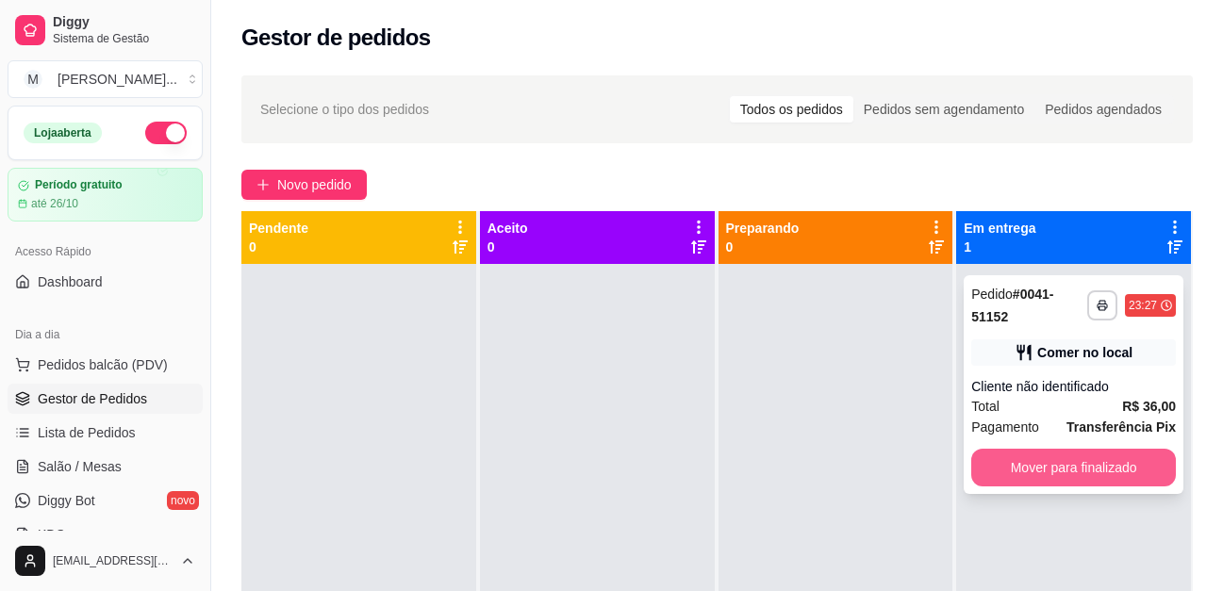
click at [1032, 467] on button "Mover para finalizado" at bounding box center [1073, 468] width 205 height 38
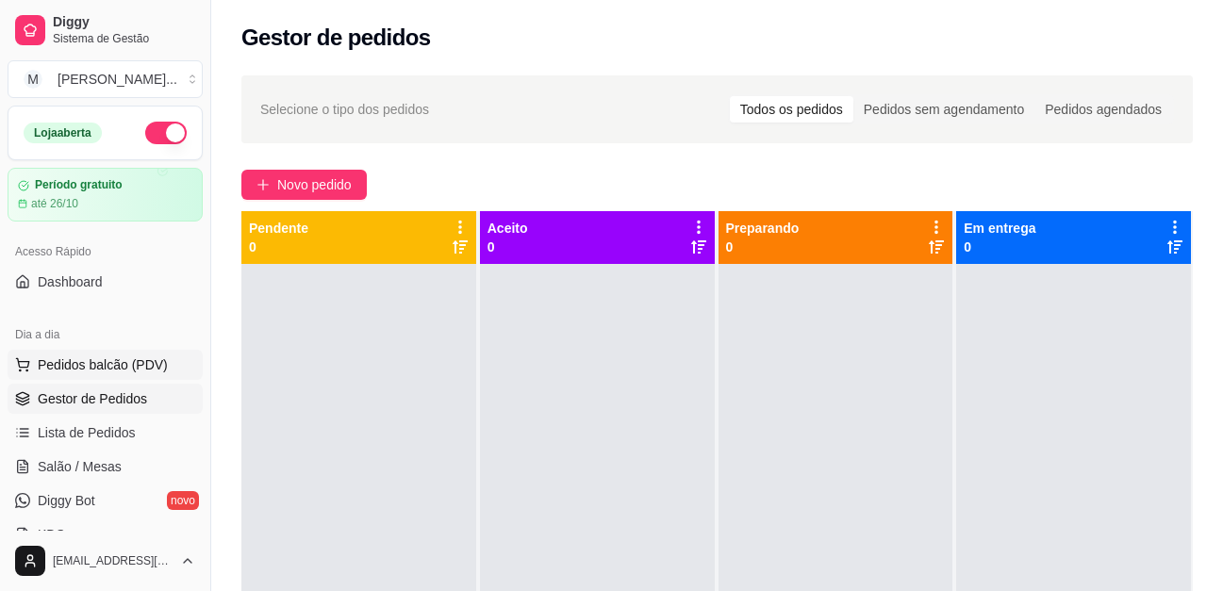
click at [141, 368] on span "Pedidos balcão (PDV)" at bounding box center [103, 365] width 130 height 19
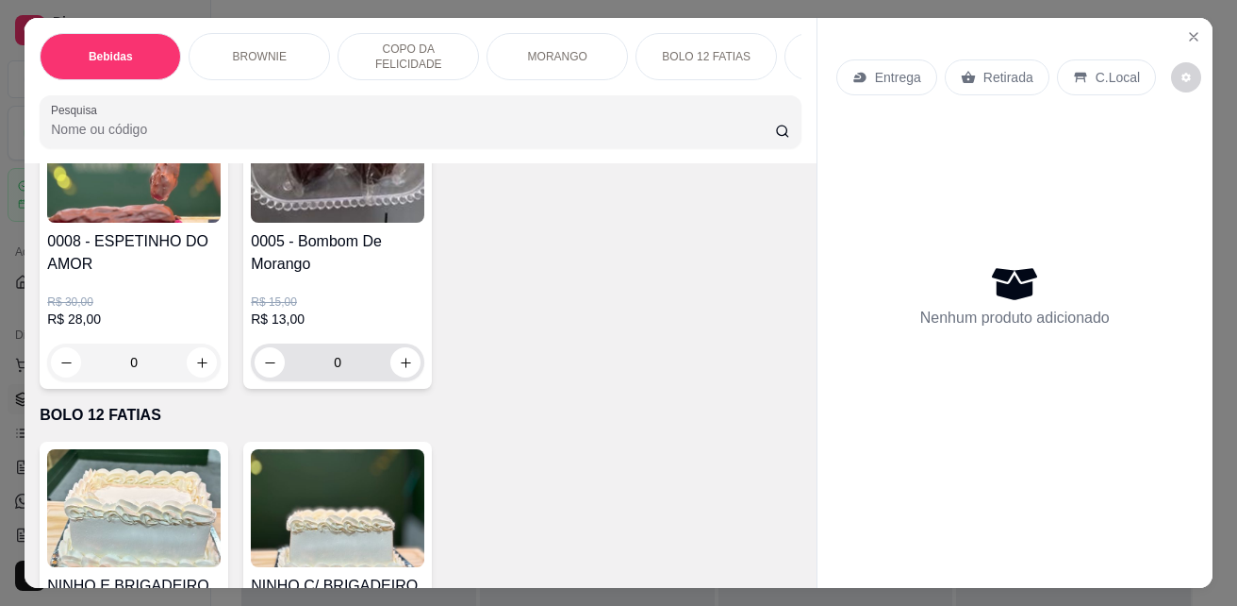
scroll to position [2830, 0]
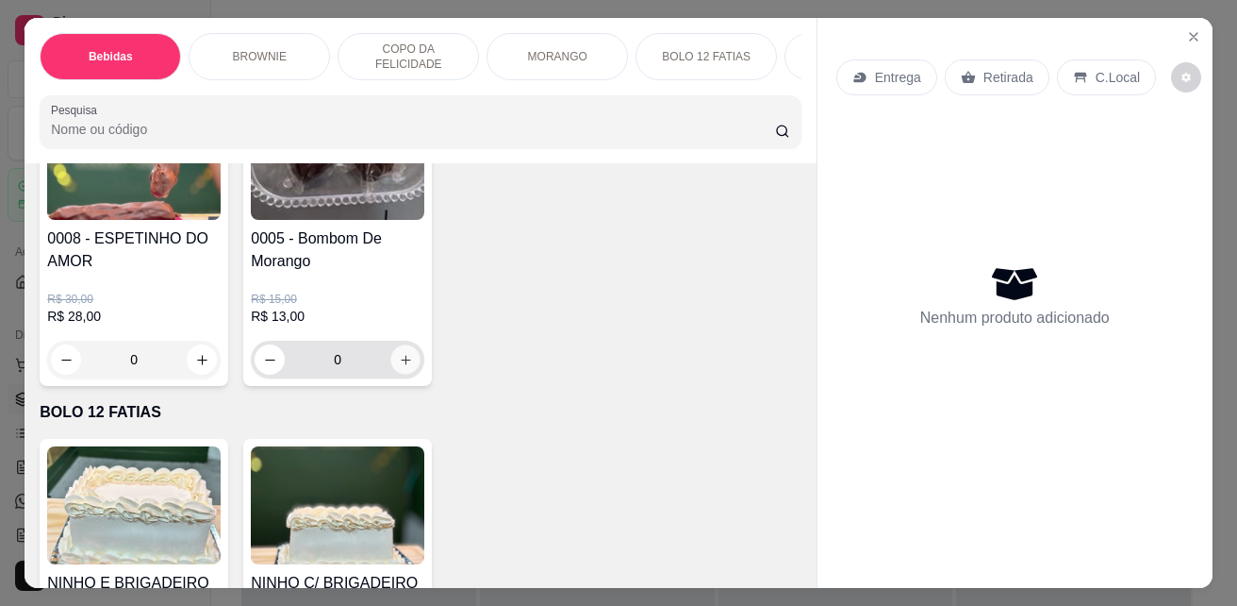
click at [406, 364] on icon "increase-product-quantity" at bounding box center [406, 360] width 14 height 14
type input "1"
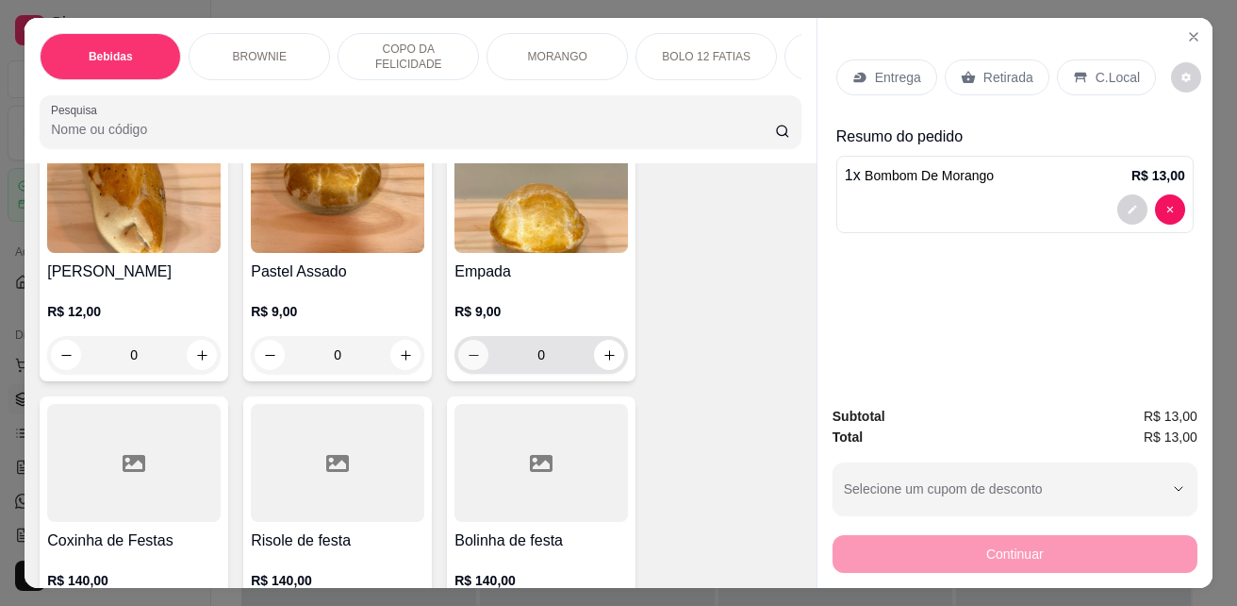
scroll to position [4244, 0]
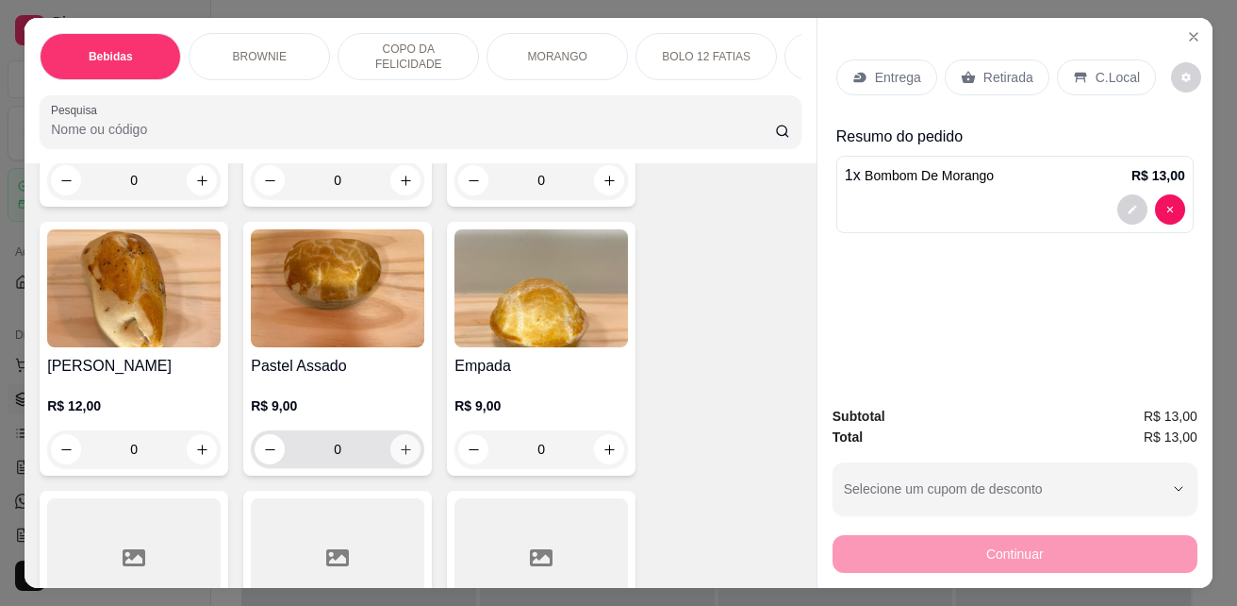
click at [402, 453] on icon "increase-product-quantity" at bounding box center [406, 449] width 14 height 14
type input "1"
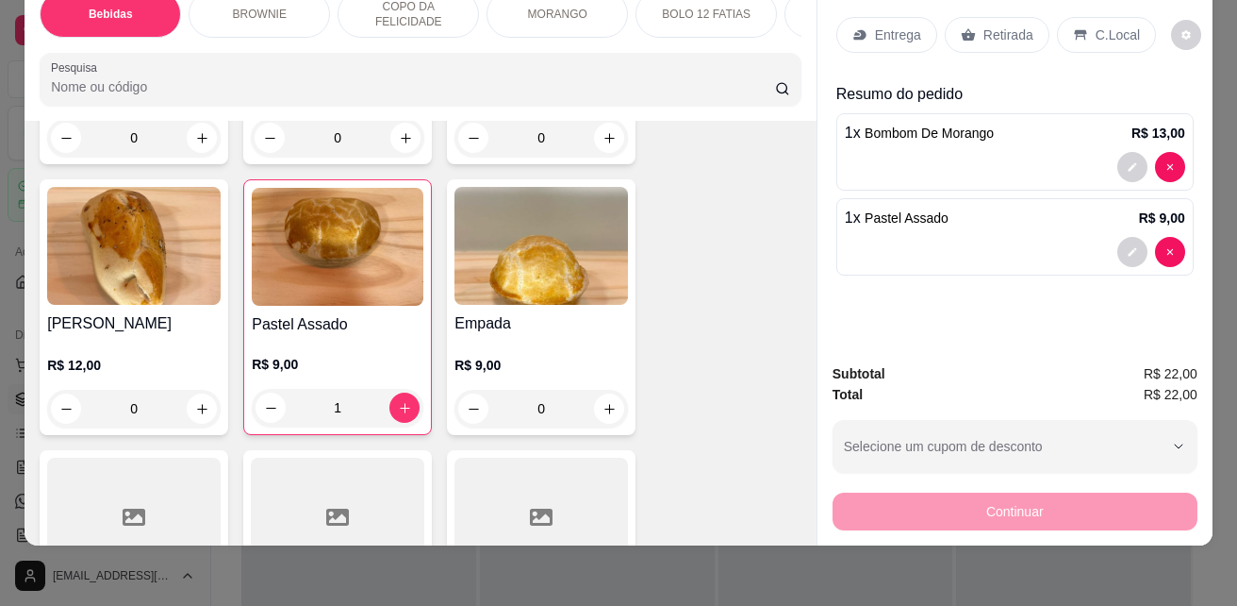
scroll to position [0, 0]
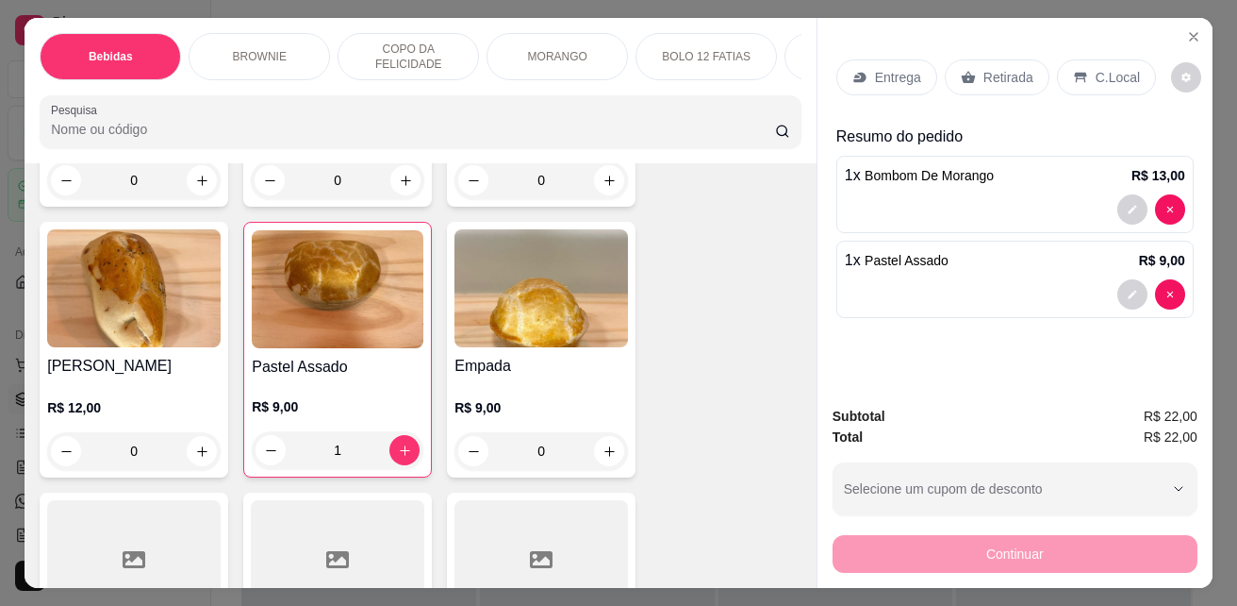
click at [1096, 68] on p "C.Local" at bounding box center [1118, 77] width 44 height 19
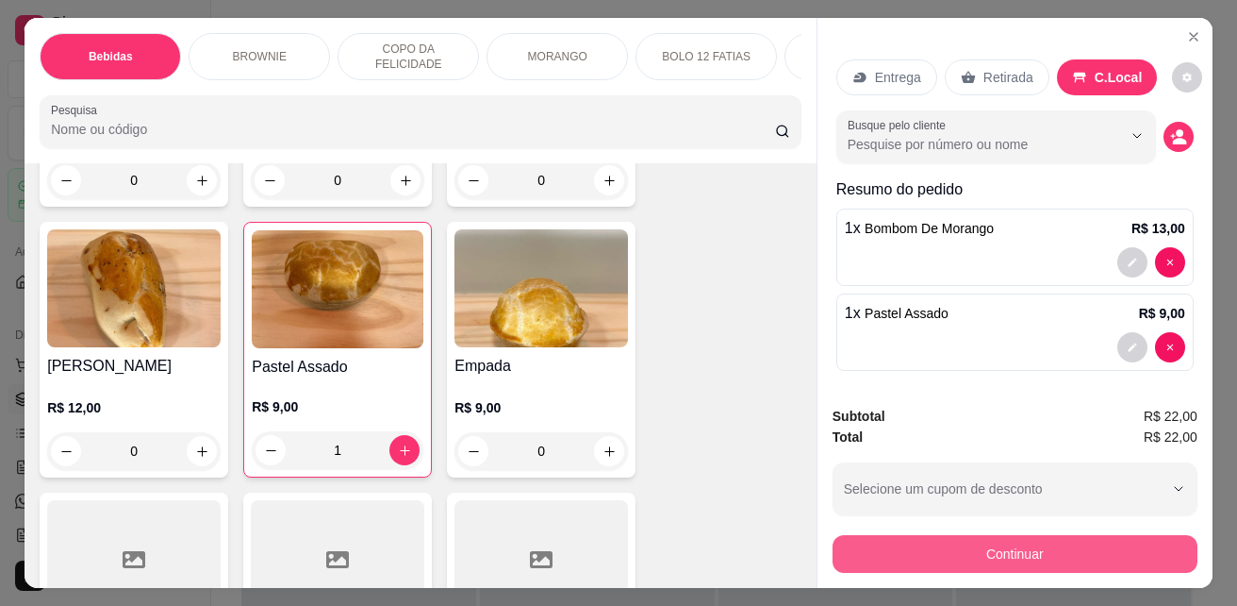
click at [1007, 542] on button "Continuar" at bounding box center [1015, 554] width 365 height 38
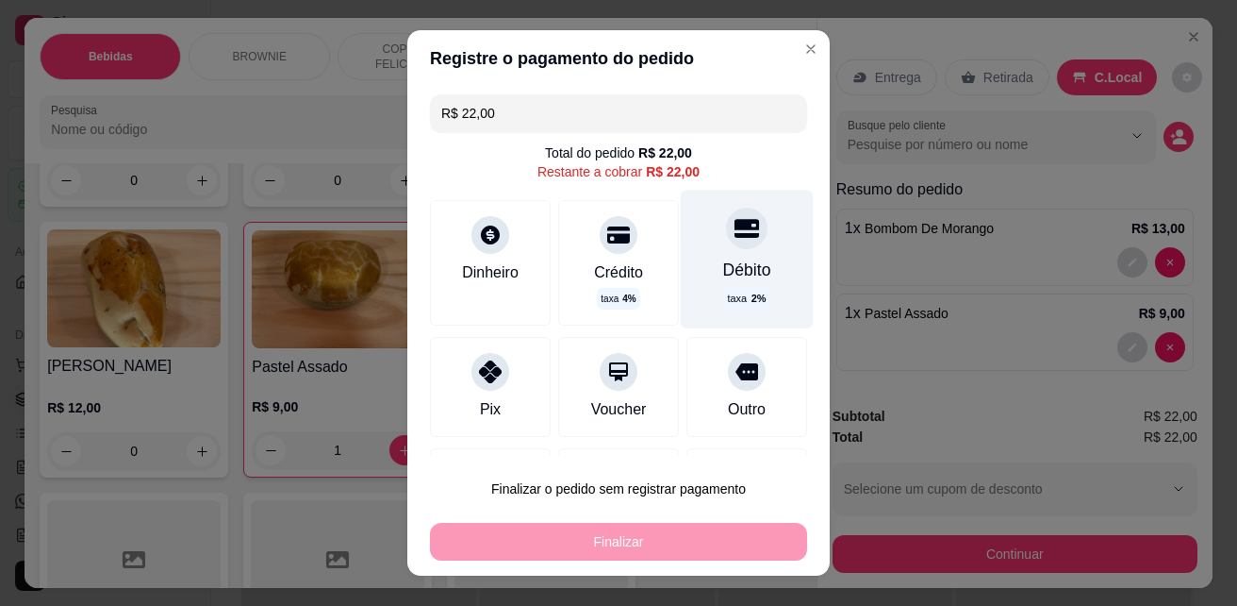
click at [726, 258] on div "Débito" at bounding box center [747, 269] width 48 height 25
type input "R$ 0,00"
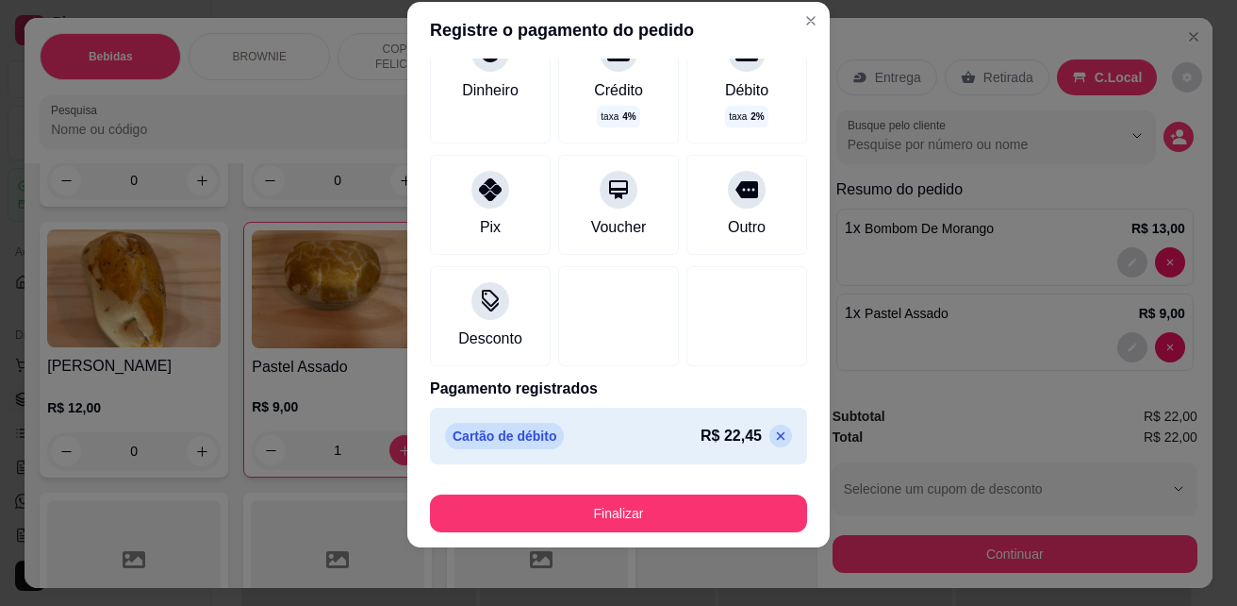
scroll to position [30, 0]
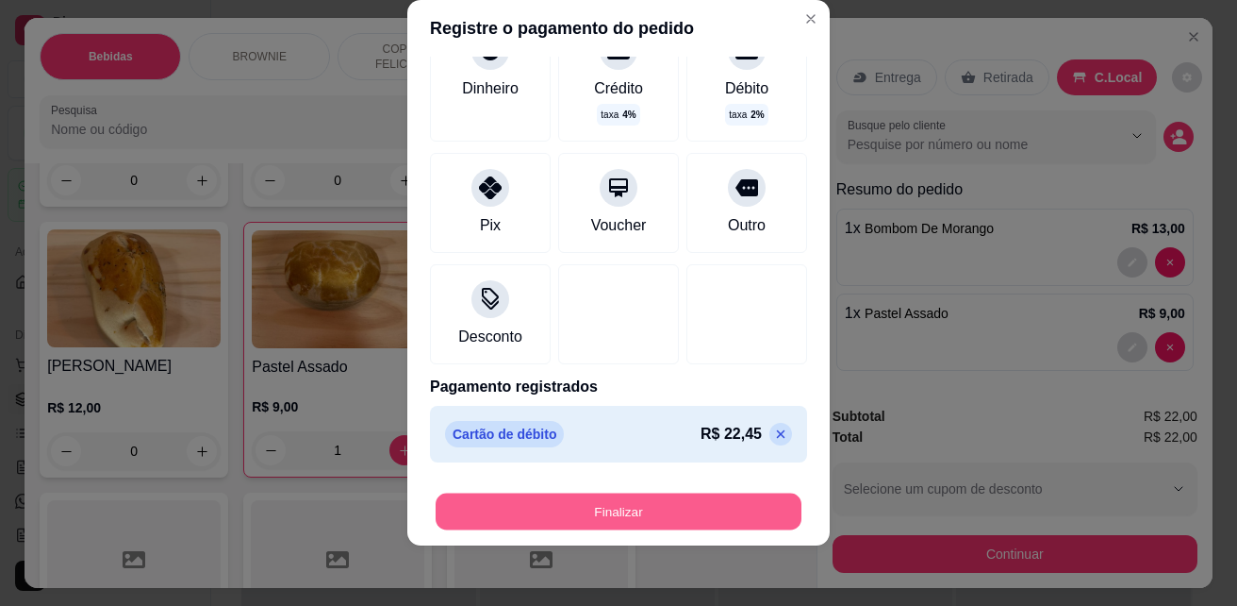
click at [653, 509] on button "Finalizar" at bounding box center [619, 511] width 366 height 37
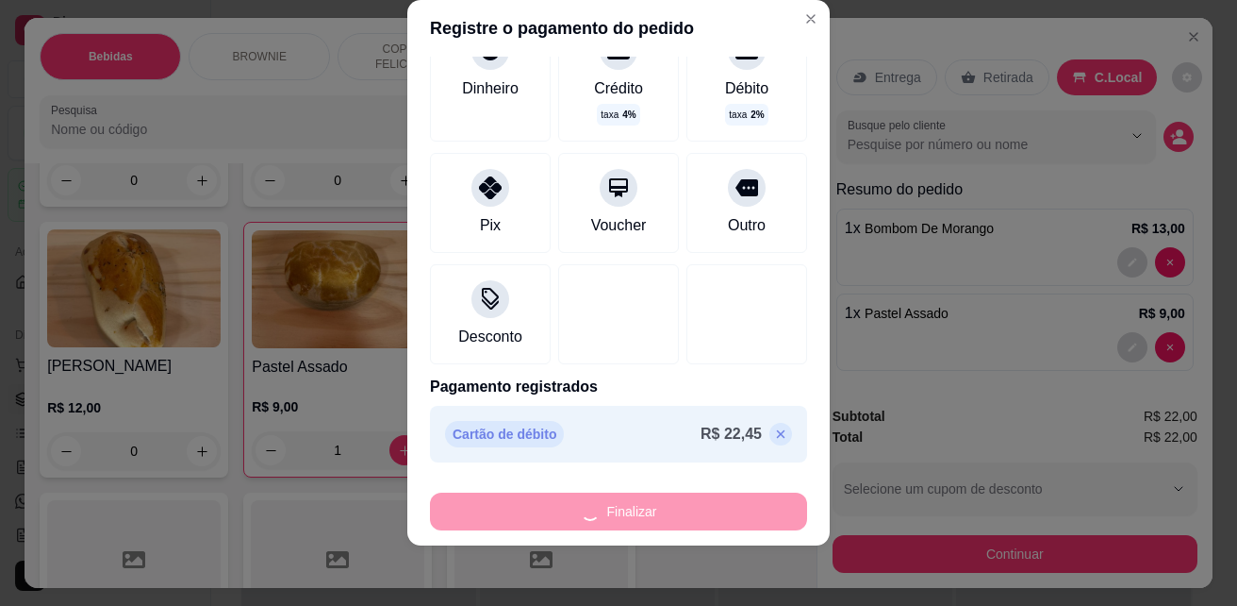
type input "0"
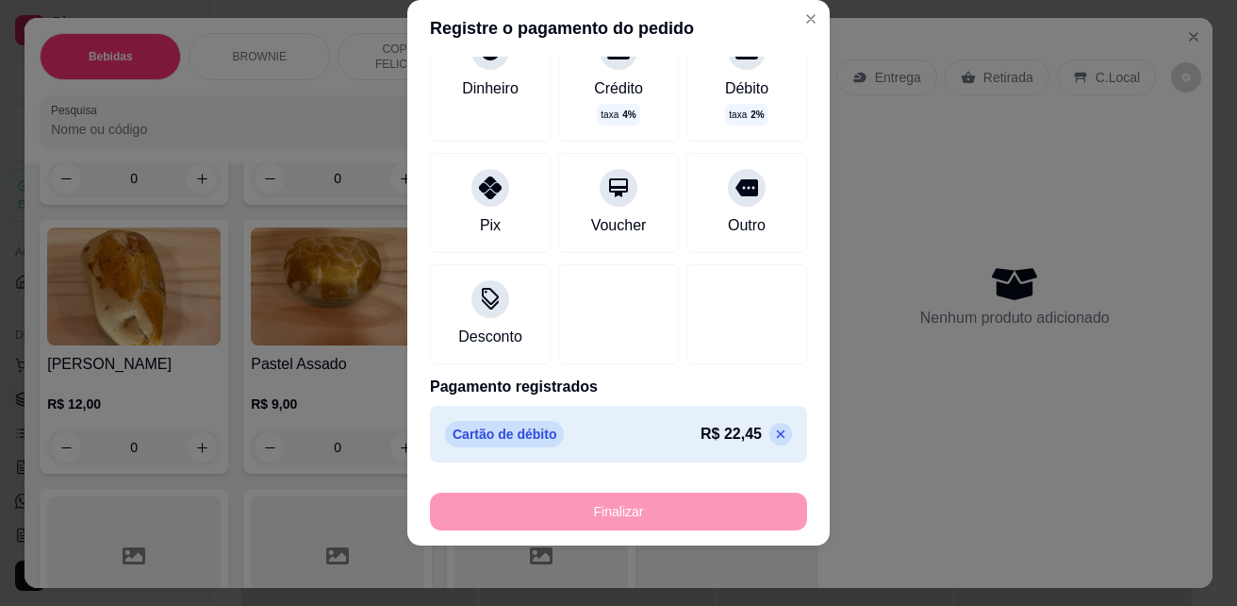
type input "-R$ 22,00"
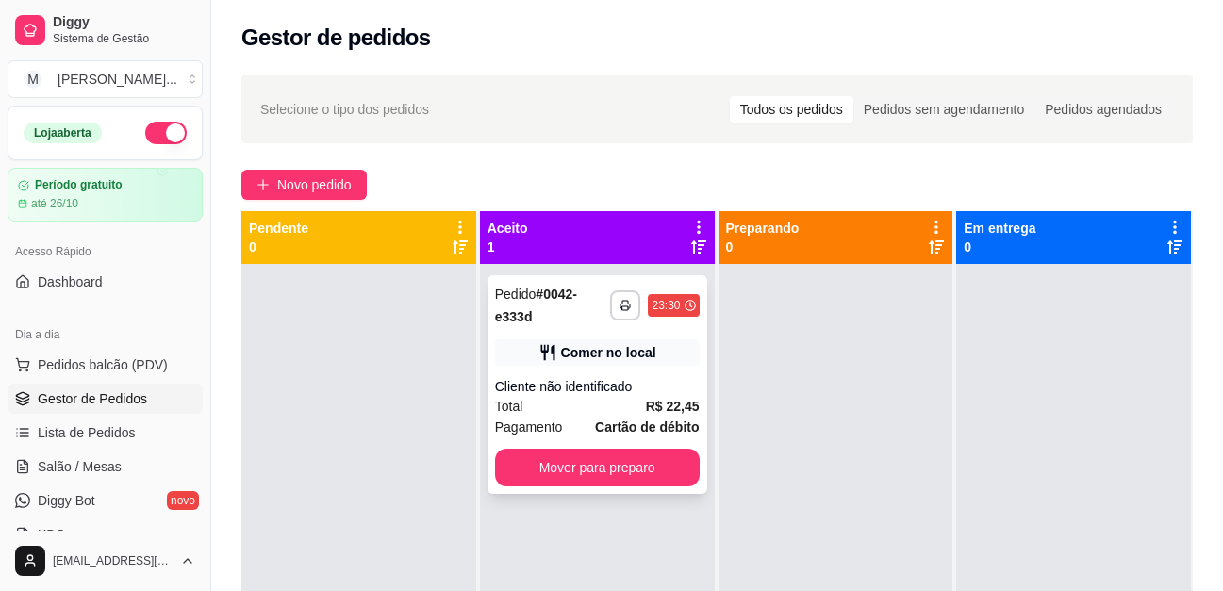
click at [650, 390] on div "Cliente não identificado" at bounding box center [597, 386] width 205 height 19
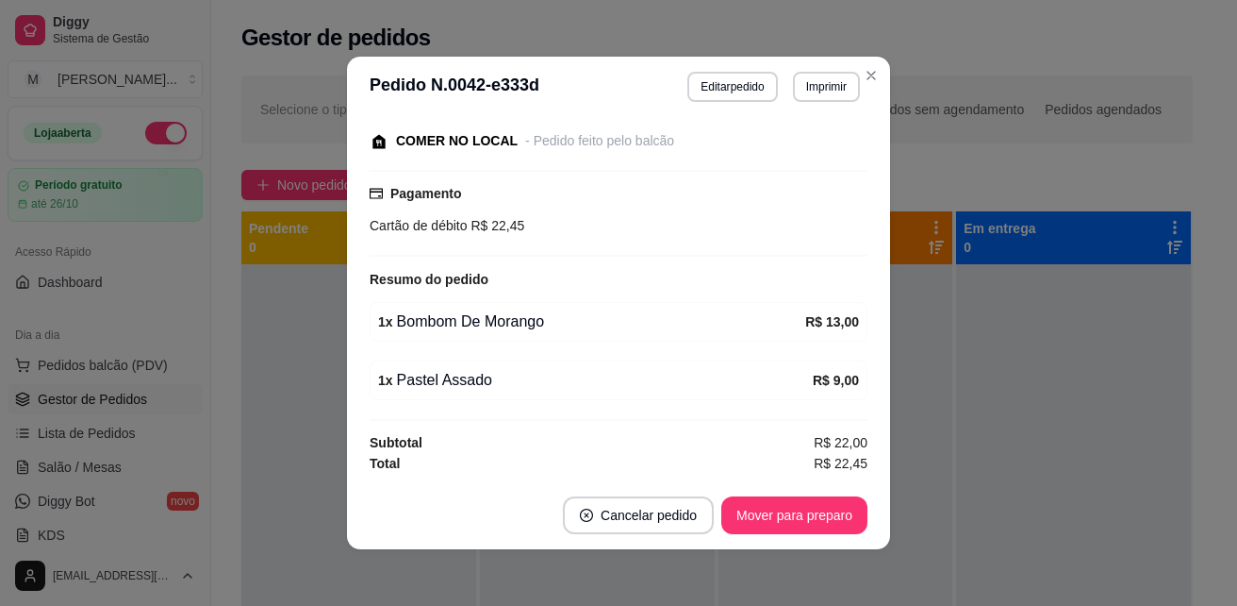
scroll to position [4, 0]
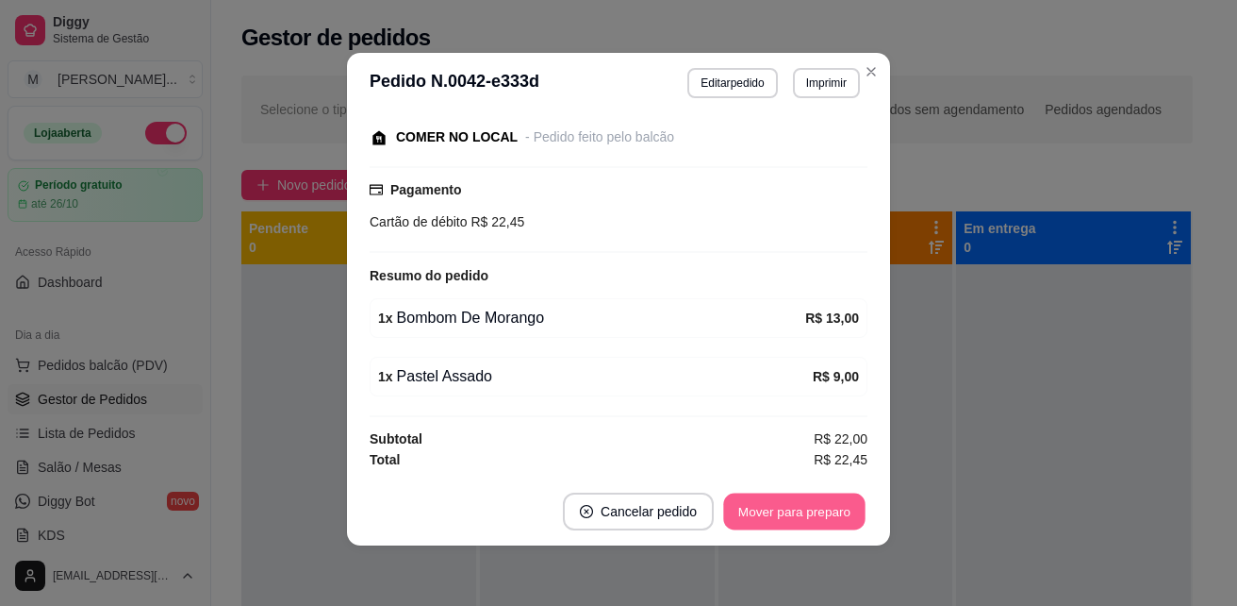
click at [821, 503] on button "Mover para preparo" at bounding box center [793, 511] width 141 height 37
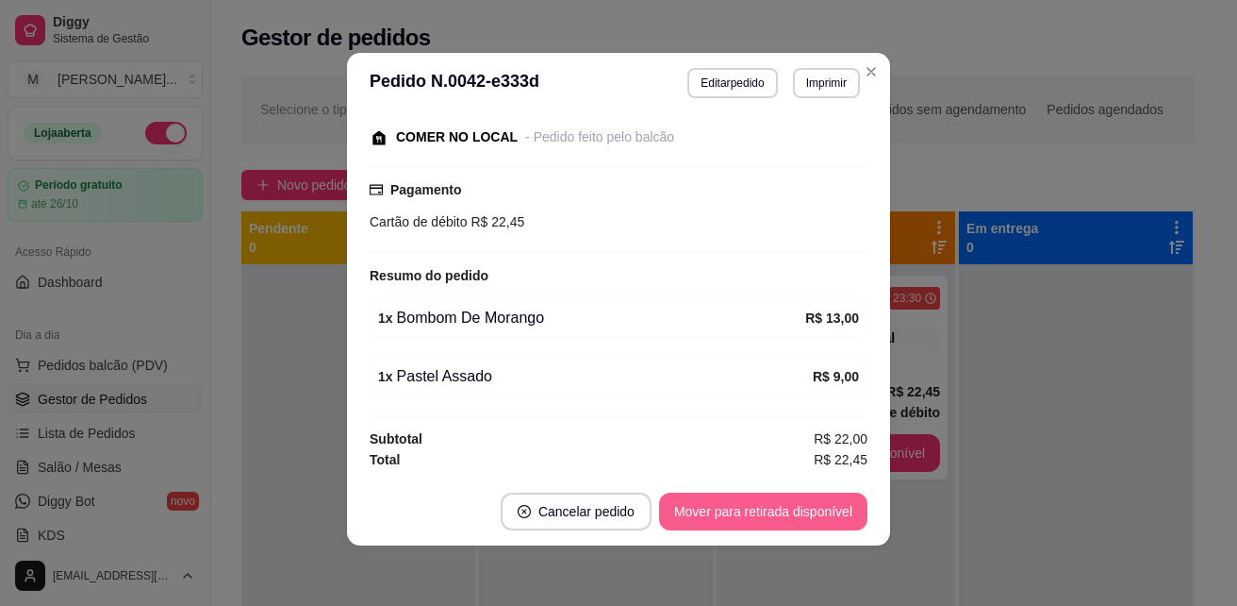
click at [800, 509] on button "Mover para retirada disponível" at bounding box center [763, 511] width 208 height 38
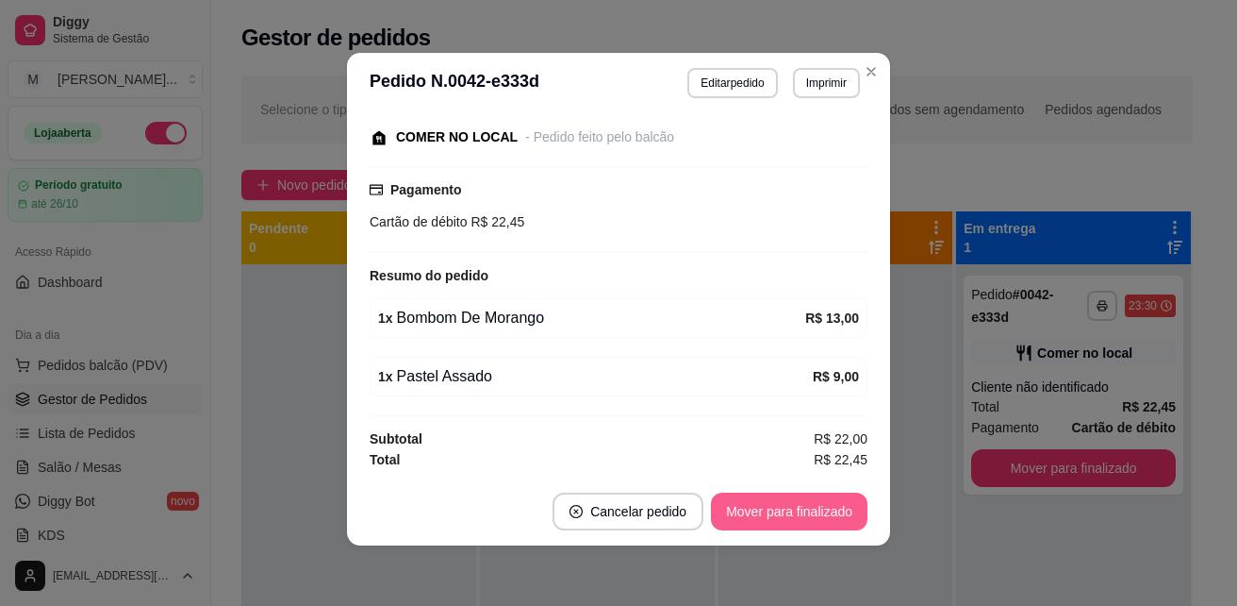
click at [784, 506] on button "Mover para finalizado" at bounding box center [789, 511] width 157 height 38
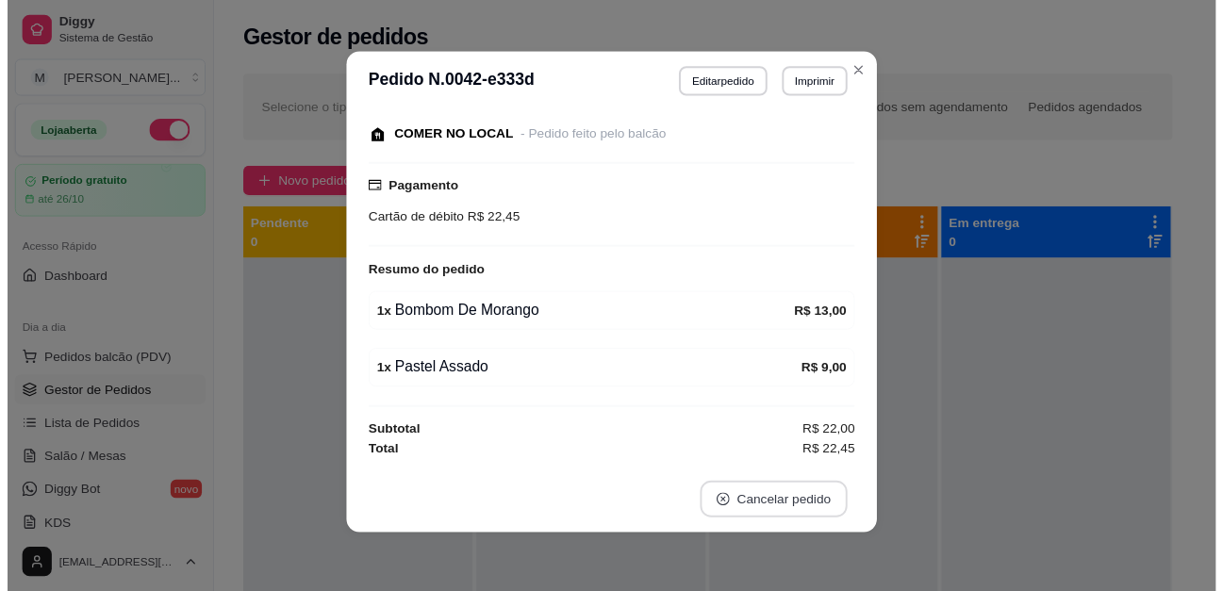
scroll to position [116, 0]
